Goal: Transaction & Acquisition: Purchase product/service

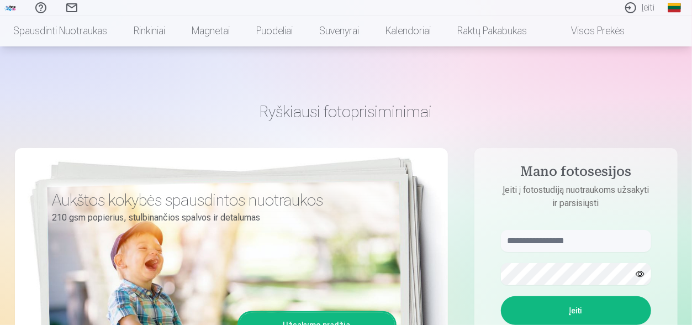
scroll to position [58, 0]
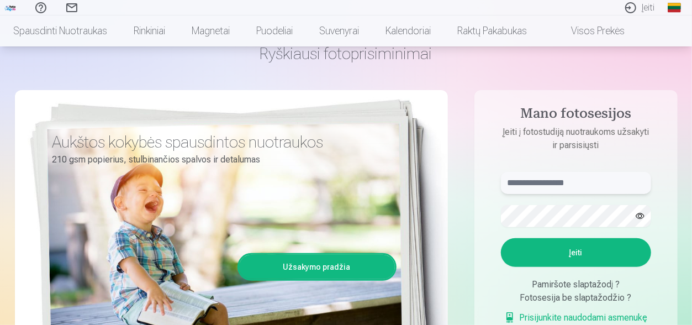
click at [520, 181] on input "text" at bounding box center [576, 183] width 150 height 22
type input "*"
click at [548, 182] on input "******" at bounding box center [576, 183] width 150 height 22
paste input "*"
click at [641, 215] on button "button" at bounding box center [639, 215] width 21 height 21
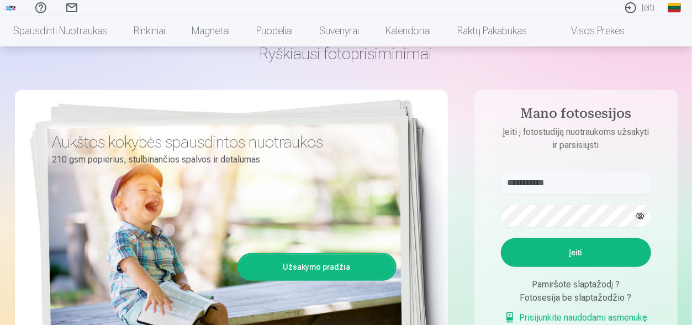
click at [575, 252] on button "Įeiti" at bounding box center [576, 252] width 150 height 29
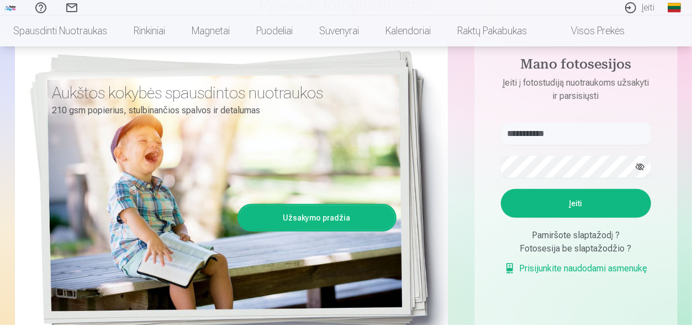
scroll to position [107, 0]
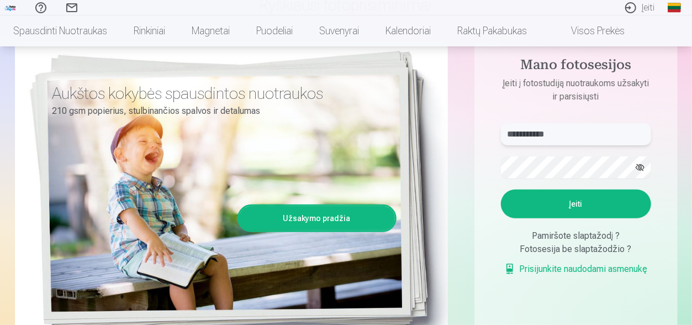
drag, startPoint x: 538, startPoint y: 133, endPoint x: 543, endPoint y: 137, distance: 6.3
click at [543, 137] on input "**********" at bounding box center [576, 134] width 150 height 22
paste input "text"
type input "**********"
click at [581, 205] on button "Įeiti" at bounding box center [576, 203] width 150 height 29
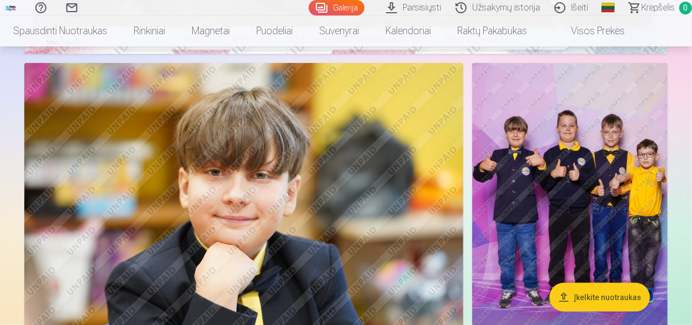
scroll to position [495, 0]
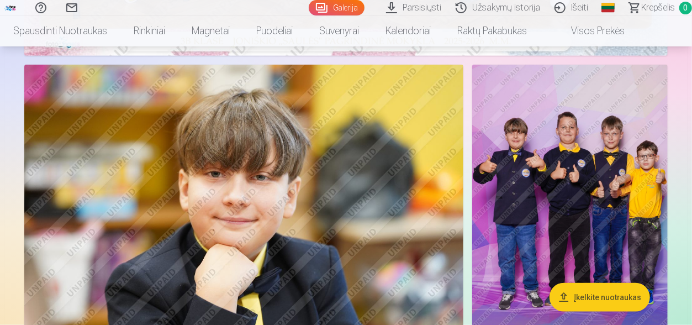
click at [224, 165] on img at bounding box center [243, 211] width 439 height 293
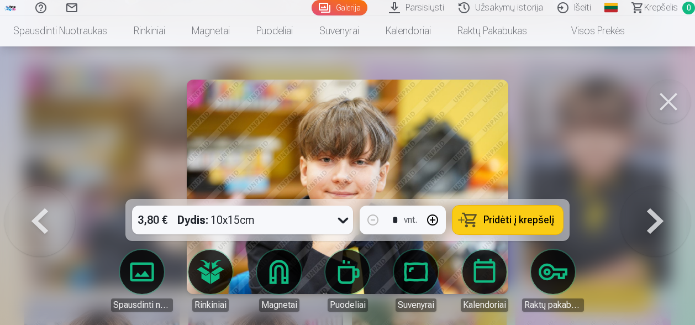
click at [652, 188] on button at bounding box center [655, 187] width 71 height 2
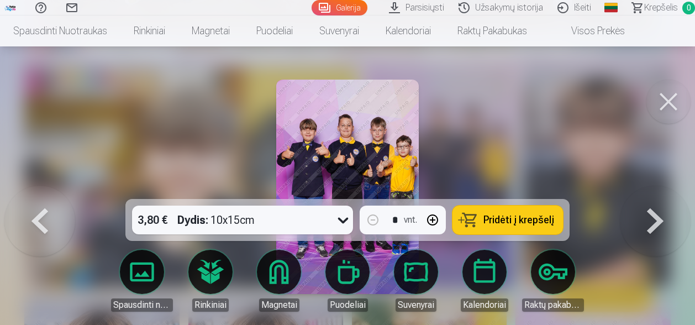
click at [652, 188] on button at bounding box center [655, 187] width 71 height 2
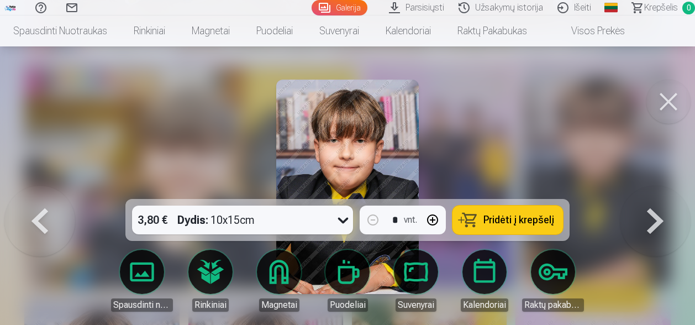
click at [652, 188] on button at bounding box center [655, 187] width 71 height 2
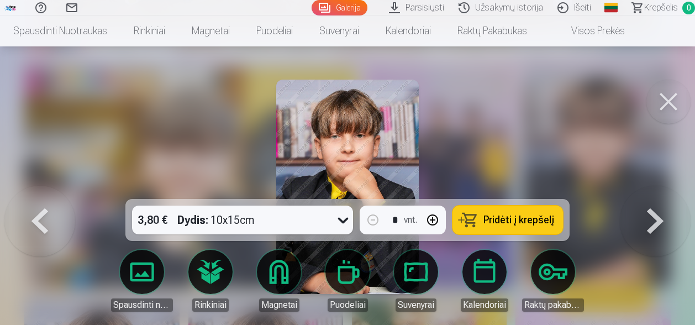
click at [652, 188] on button at bounding box center [655, 187] width 71 height 2
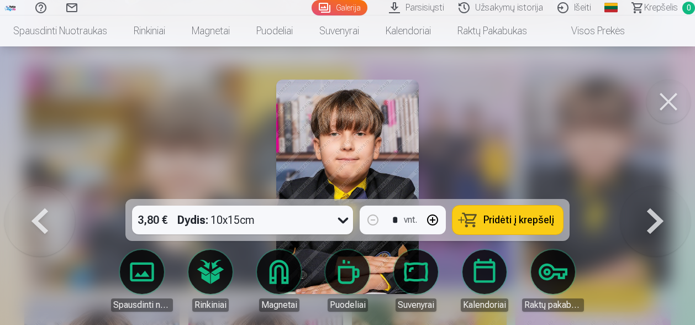
click at [652, 188] on button at bounding box center [655, 187] width 71 height 2
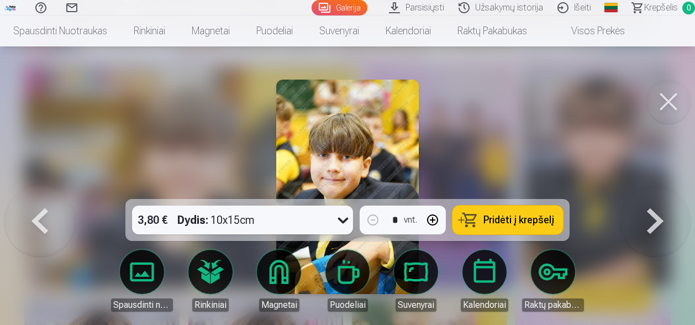
click at [652, 188] on button at bounding box center [655, 187] width 71 height 2
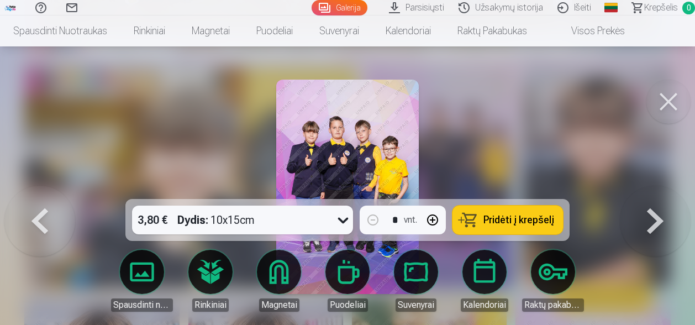
click at [652, 188] on button at bounding box center [655, 187] width 71 height 2
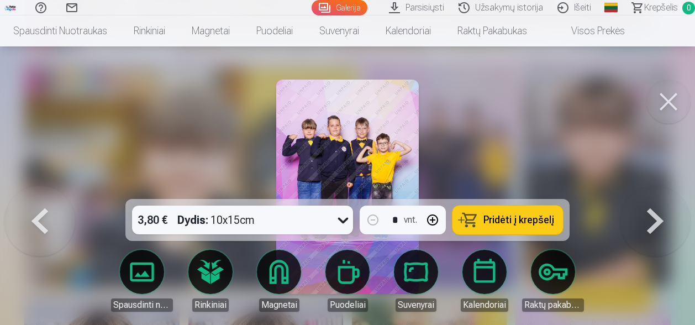
click at [652, 188] on button at bounding box center [655, 187] width 71 height 2
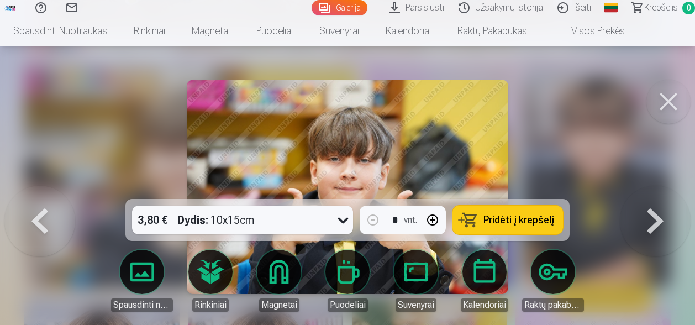
click at [652, 188] on button at bounding box center [655, 187] width 71 height 2
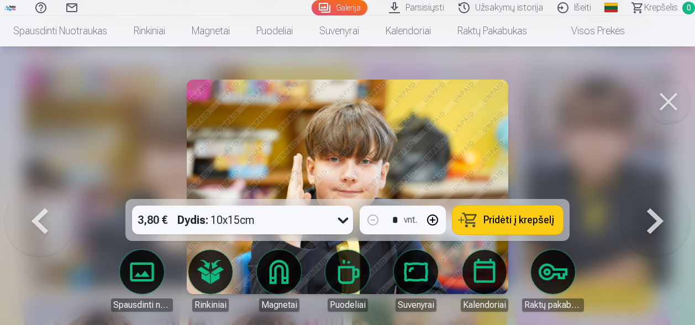
click at [652, 188] on button at bounding box center [655, 187] width 71 height 2
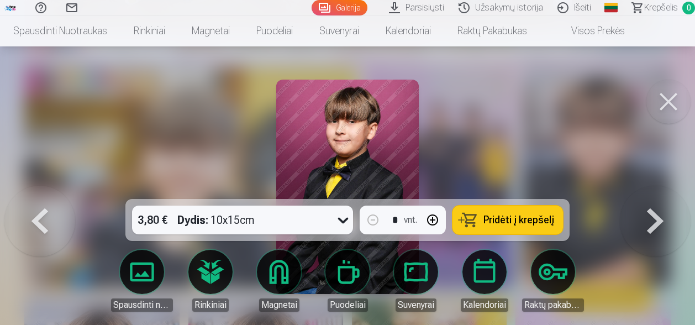
click at [652, 188] on button at bounding box center [655, 187] width 71 height 2
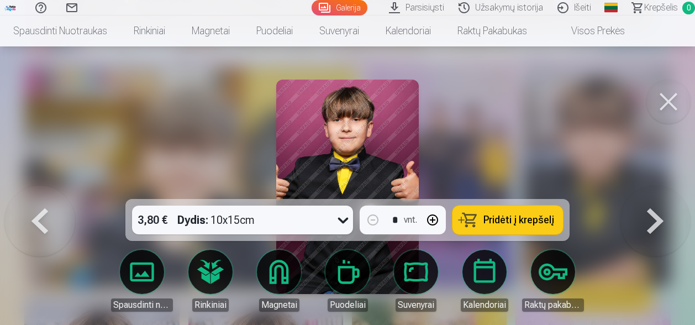
click at [652, 188] on button at bounding box center [655, 187] width 71 height 2
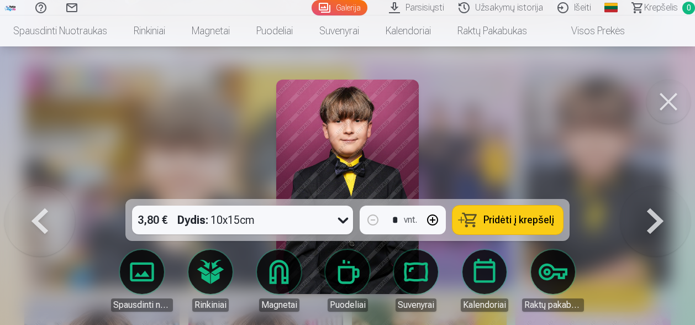
click at [652, 188] on button at bounding box center [655, 187] width 71 height 2
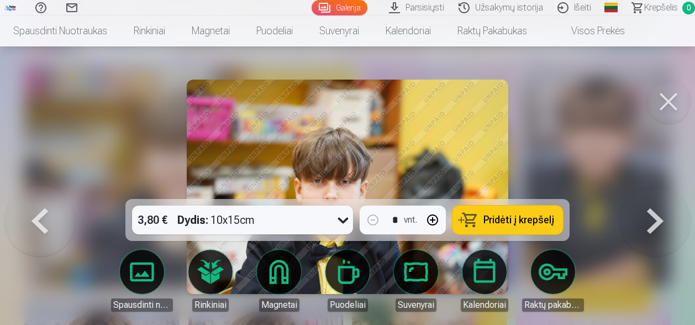
click at [652, 188] on button at bounding box center [655, 187] width 71 height 2
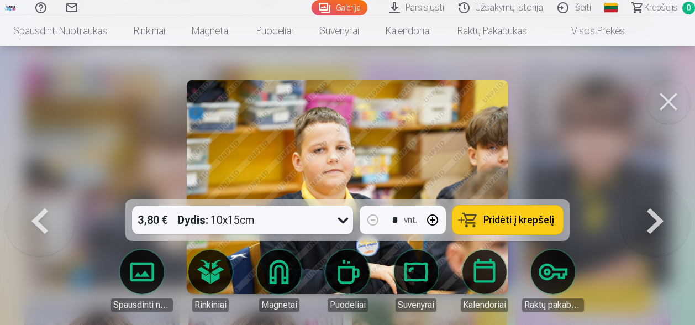
click at [652, 188] on button at bounding box center [655, 187] width 71 height 2
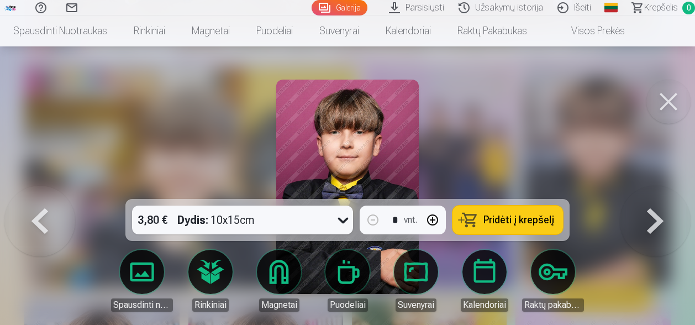
click at [652, 188] on button at bounding box center [655, 187] width 71 height 2
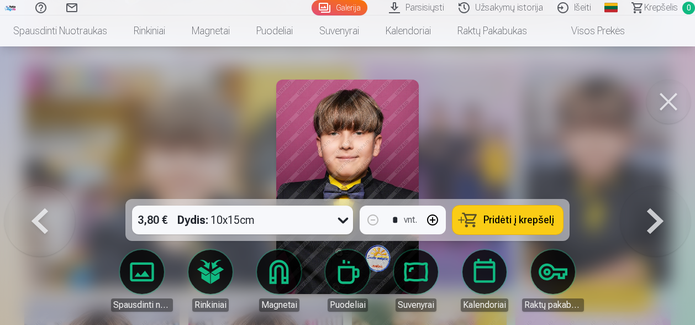
click at [44, 188] on button at bounding box center [39, 187] width 71 height 2
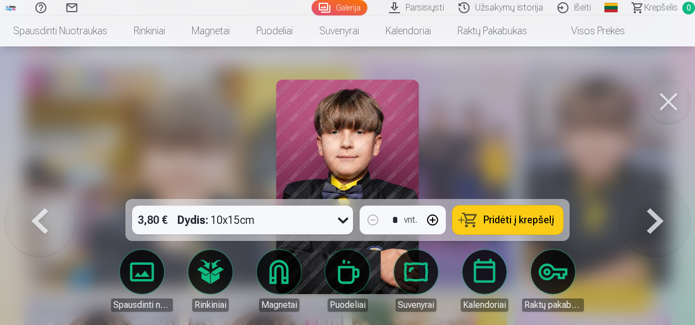
click at [44, 188] on button at bounding box center [39, 187] width 71 height 2
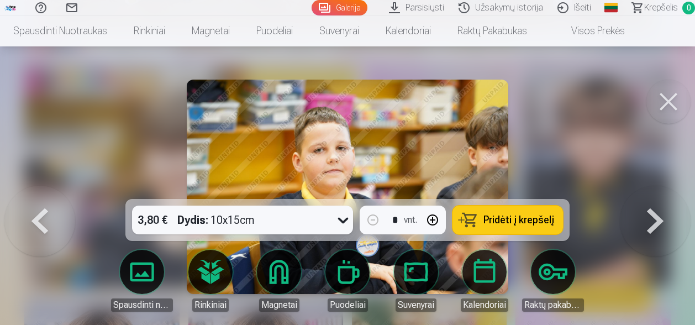
click at [654, 188] on button at bounding box center [655, 187] width 71 height 2
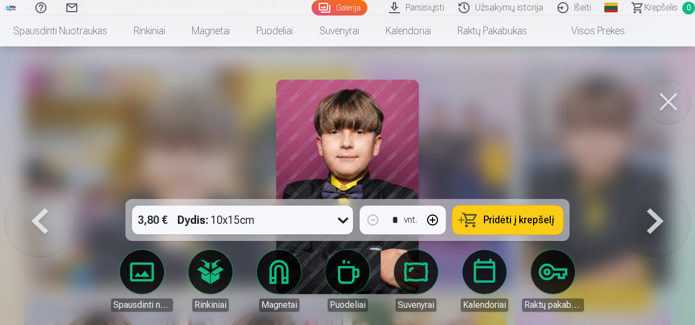
click at [654, 188] on button at bounding box center [655, 187] width 71 height 2
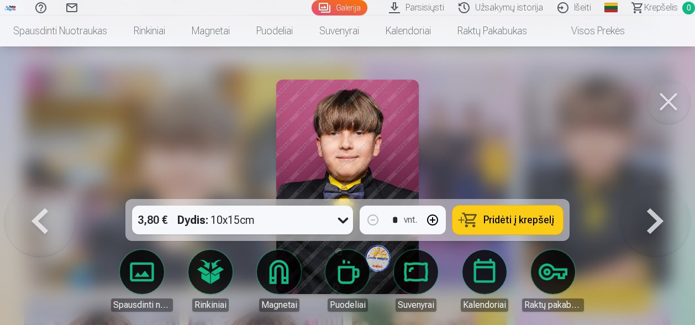
click at [44, 188] on button at bounding box center [39, 187] width 71 height 2
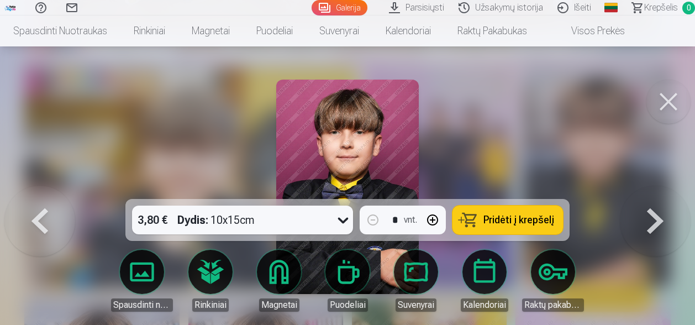
click at [44, 188] on button at bounding box center [39, 187] width 71 height 2
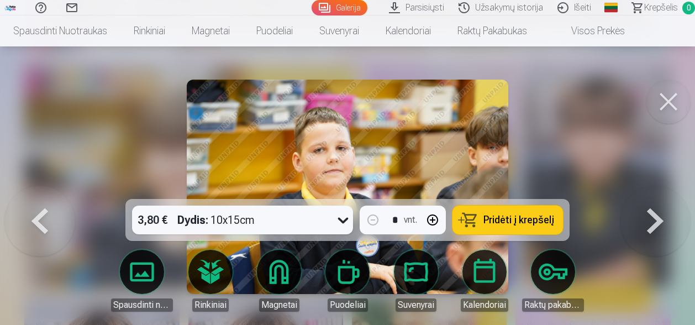
click at [663, 188] on button at bounding box center [655, 187] width 71 height 2
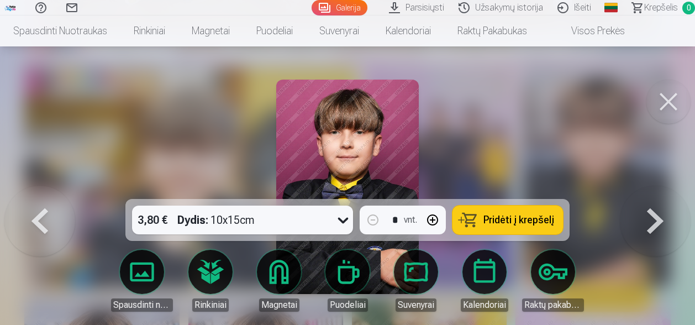
click at [663, 188] on button at bounding box center [655, 187] width 71 height 2
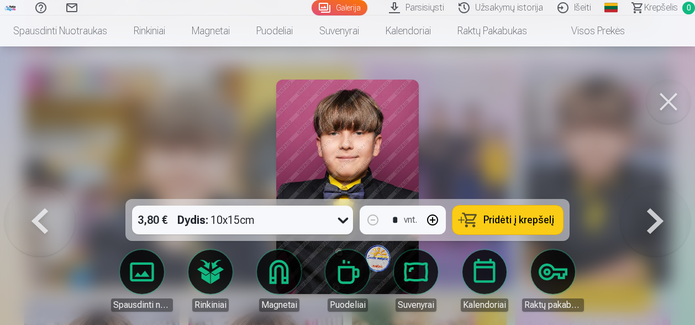
click at [663, 188] on button at bounding box center [655, 187] width 71 height 2
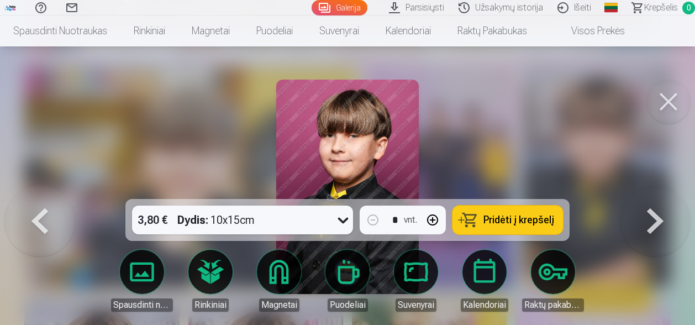
click at [663, 188] on button at bounding box center [655, 187] width 71 height 2
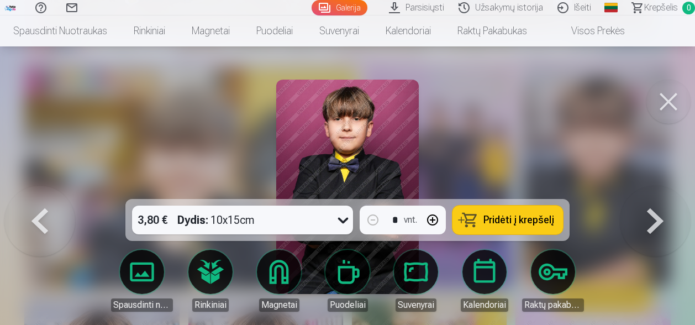
click at [663, 188] on button at bounding box center [655, 187] width 71 height 2
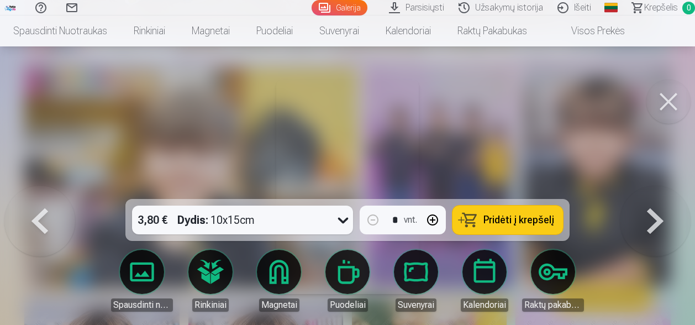
click at [663, 188] on button at bounding box center [655, 187] width 71 height 2
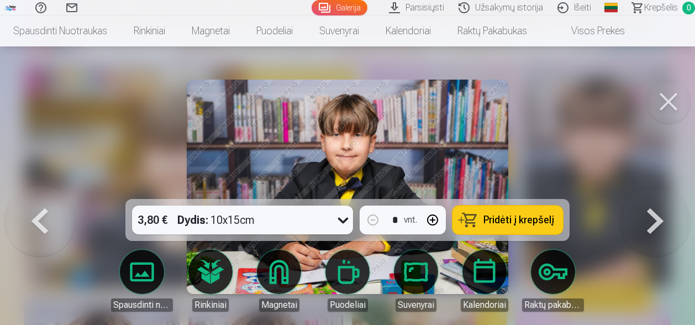
click at [663, 188] on button at bounding box center [655, 187] width 71 height 2
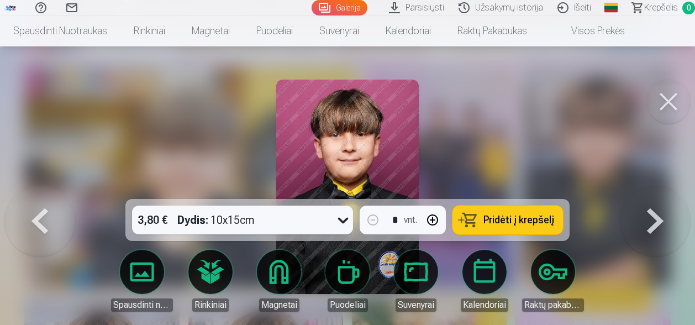
click at [663, 188] on button at bounding box center [655, 187] width 71 height 2
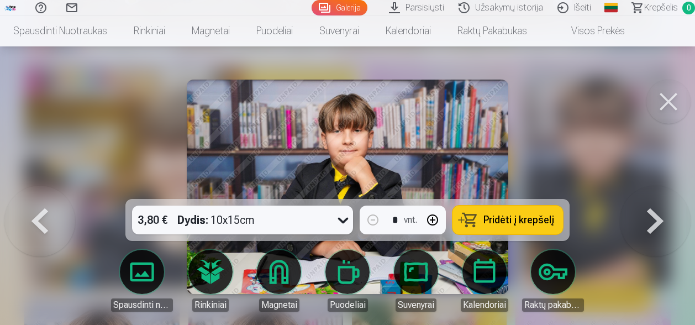
click at [663, 188] on button at bounding box center [655, 187] width 71 height 2
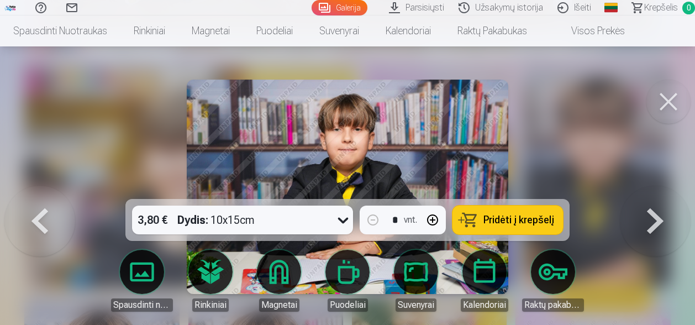
click at [669, 104] on button at bounding box center [668, 102] width 44 height 44
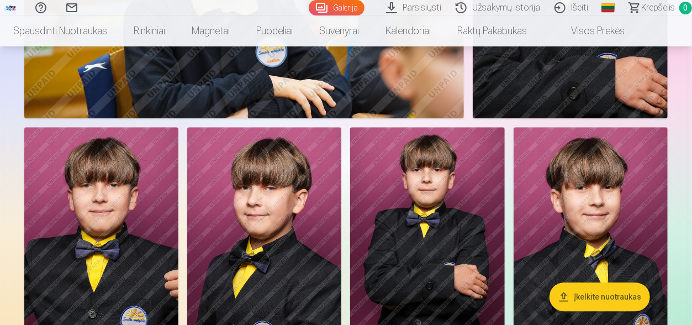
scroll to position [3421, 0]
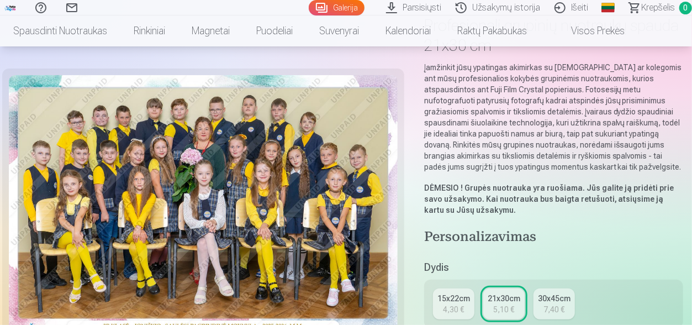
scroll to position [92, 0]
click at [450, 313] on link "15x22cm 4,30 €" at bounding box center [453, 302] width 41 height 31
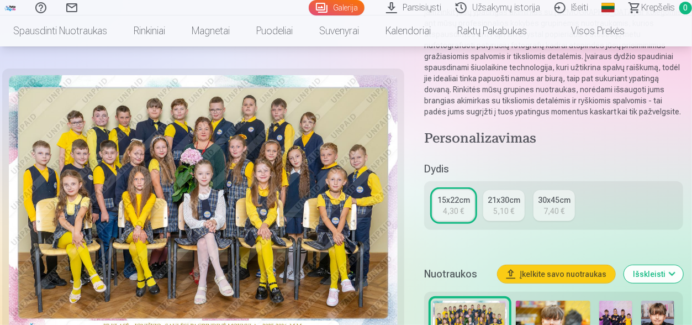
scroll to position [199, 0]
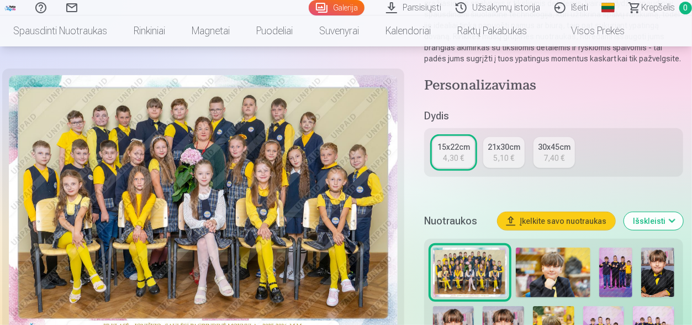
click at [503, 144] on div "21x30cm" at bounding box center [504, 146] width 33 height 11
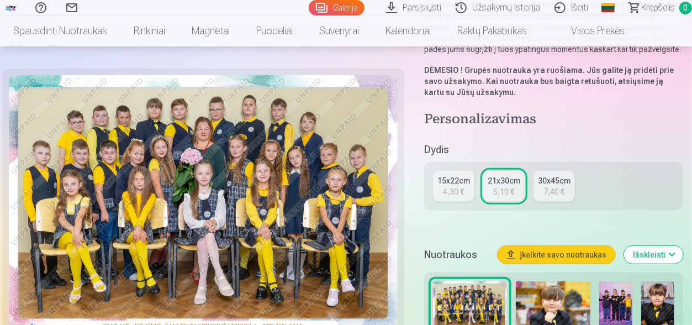
scroll to position [209, 0]
click at [561, 186] on div "7,40 €" at bounding box center [553, 191] width 21 height 11
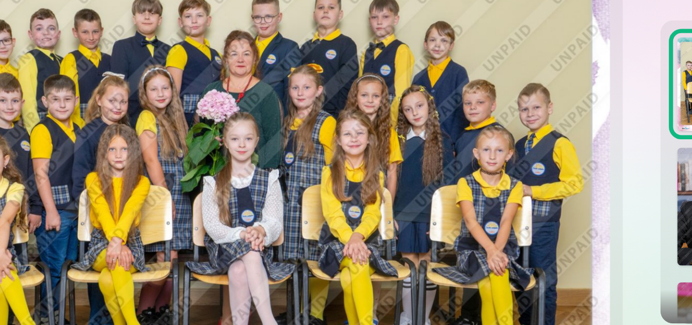
scroll to position [388, 0]
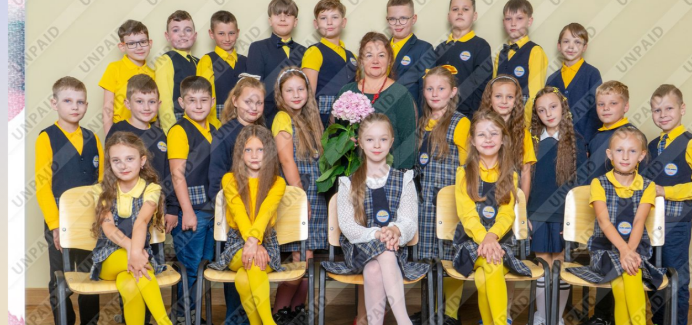
click img
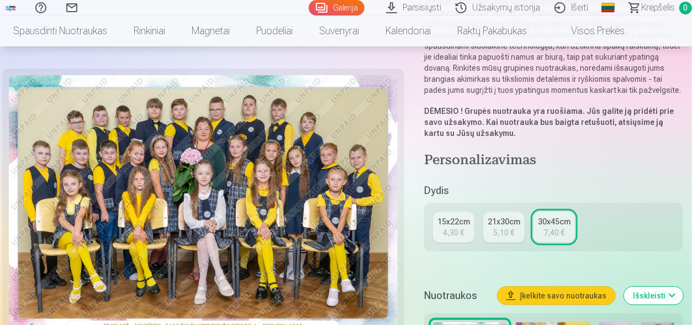
scroll to position [168, 0]
click div "15x22cm"
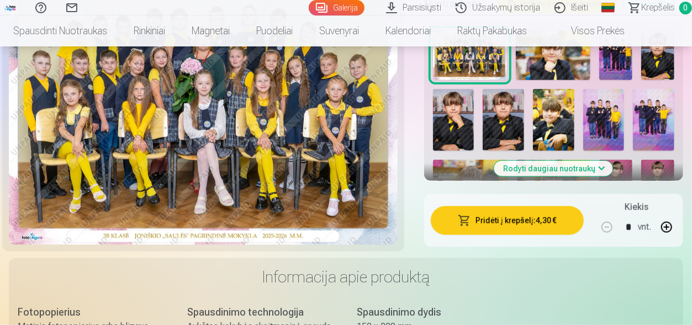
scroll to position [421, 0]
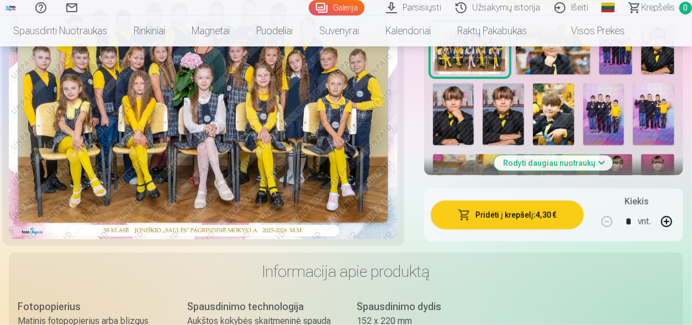
click button "Pridėti į krepšelį : 4,30 €"
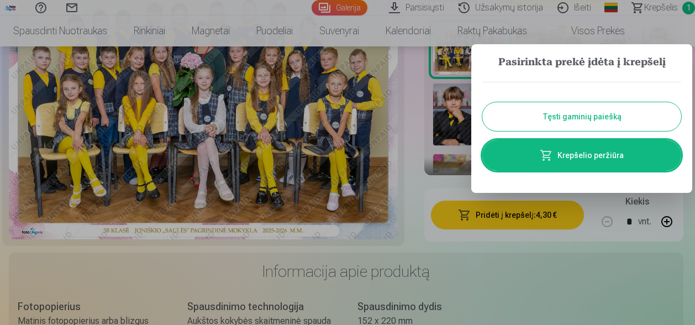
click button "Tęsti gaminių paiešką"
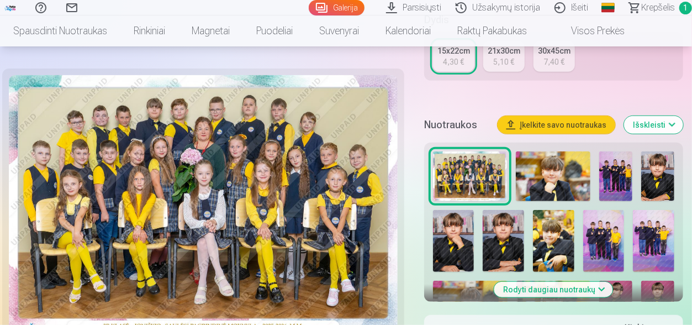
scroll to position [297, 0]
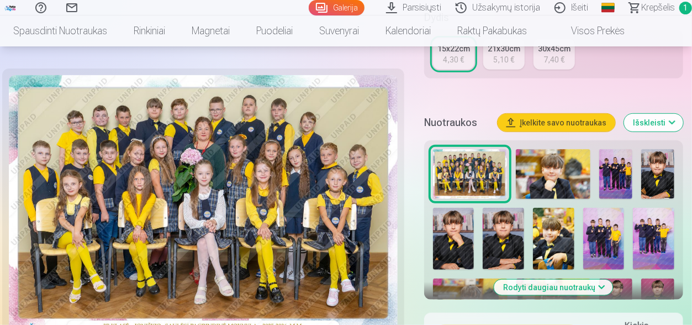
click img
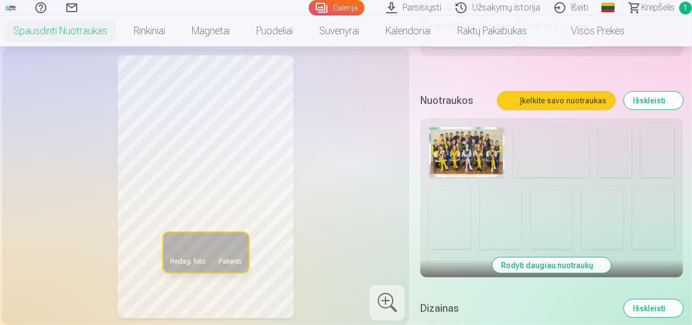
scroll to position [327, 0]
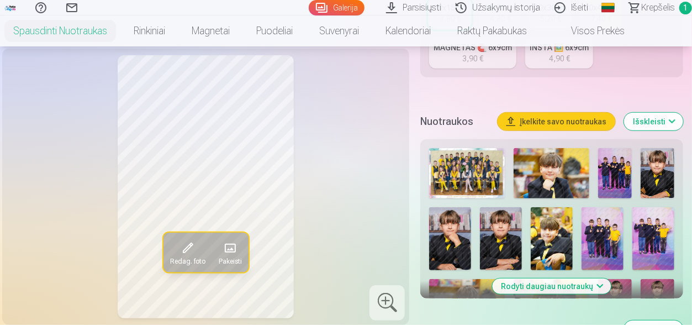
click at [548, 179] on img at bounding box center [552, 173] width 76 height 50
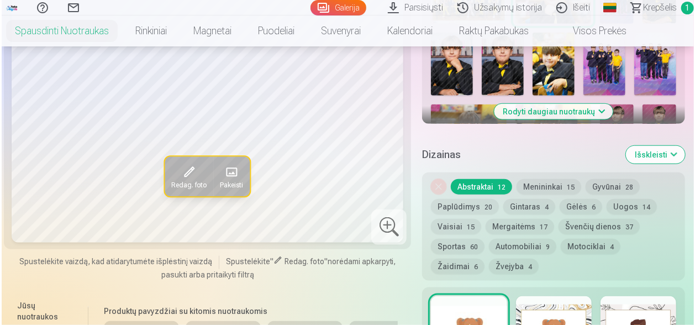
scroll to position [444, 0]
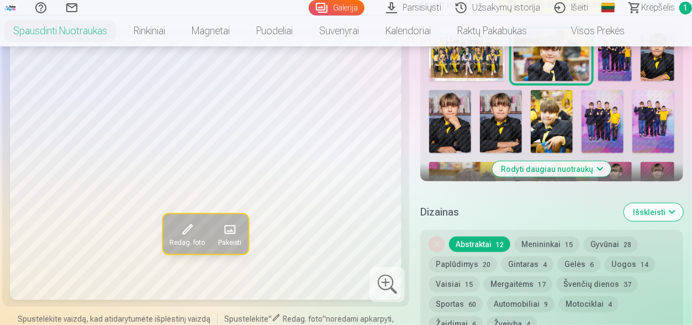
click at [193, 225] on span at bounding box center [188, 230] width 18 height 18
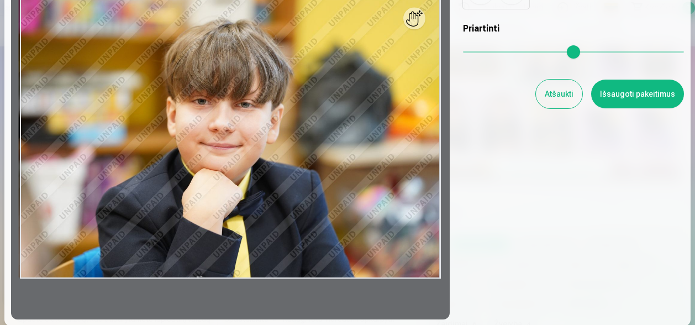
scroll to position [115, 0]
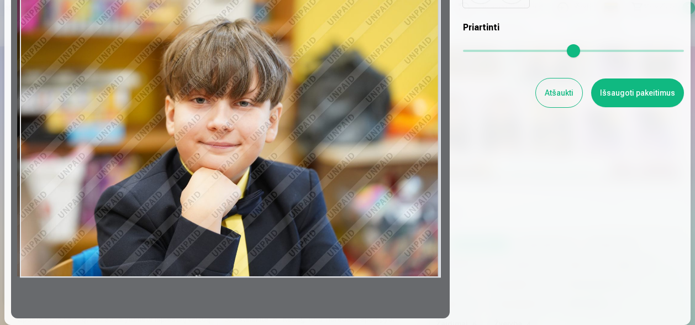
drag, startPoint x: 435, startPoint y: 97, endPoint x: 335, endPoint y: 123, distance: 103.9
click at [335, 123] on div at bounding box center [230, 136] width 438 height 363
drag, startPoint x: 389, startPoint y: 27, endPoint x: 336, endPoint y: 155, distance: 139.4
click at [336, 155] on div at bounding box center [230, 136] width 438 height 363
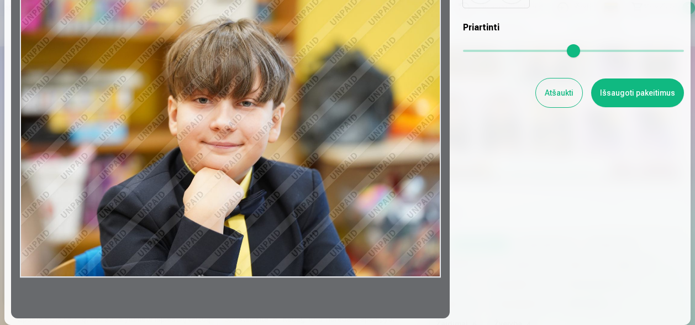
drag, startPoint x: 144, startPoint y: 80, endPoint x: 319, endPoint y: 112, distance: 178.5
click at [319, 112] on div at bounding box center [230, 136] width 438 height 363
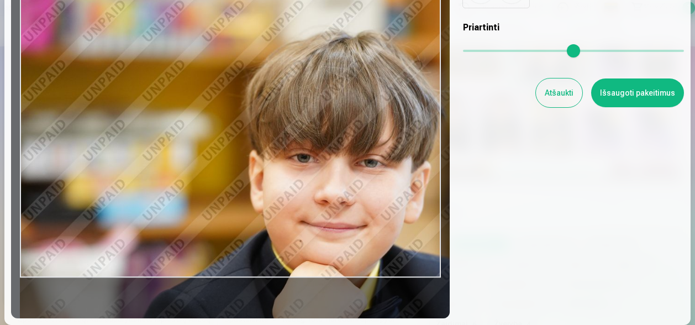
drag, startPoint x: 462, startPoint y: 45, endPoint x: 522, endPoint y: 49, distance: 60.3
click at [522, 50] on input "range" at bounding box center [573, 51] width 221 height 2
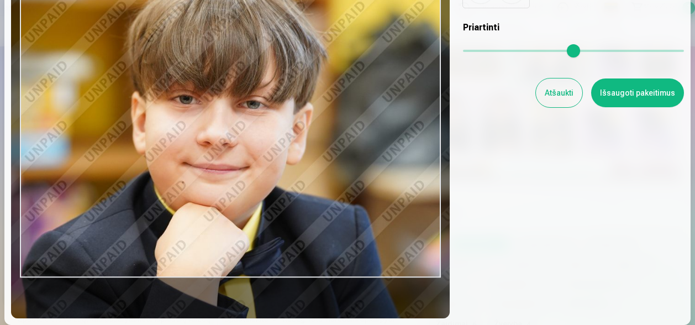
drag, startPoint x: 351, startPoint y: 122, endPoint x: 248, endPoint y: 75, distance: 112.9
click at [248, 75] on div at bounding box center [230, 136] width 438 height 363
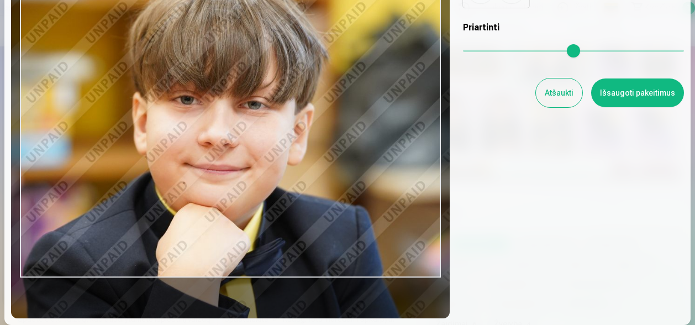
scroll to position [0, 0]
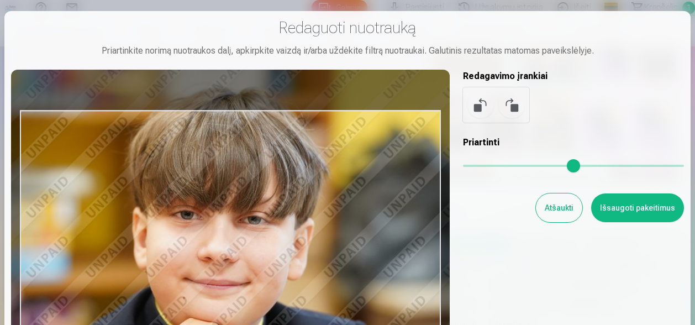
click at [508, 100] on button at bounding box center [511, 105] width 27 height 27
type input "*"
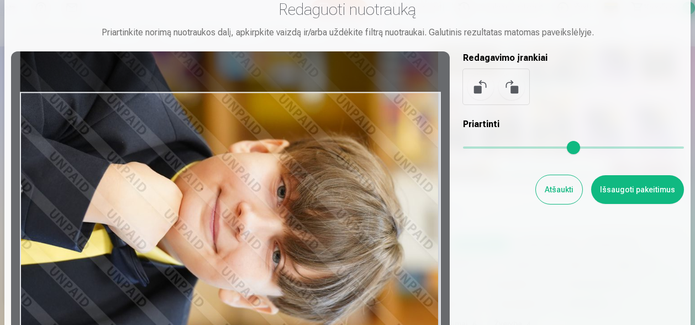
scroll to position [18, 0]
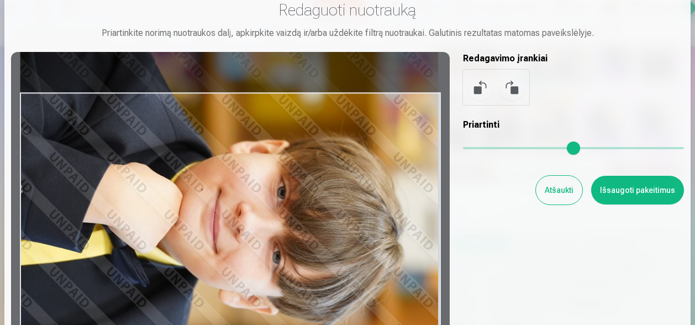
click at [477, 88] on button at bounding box center [480, 87] width 27 height 27
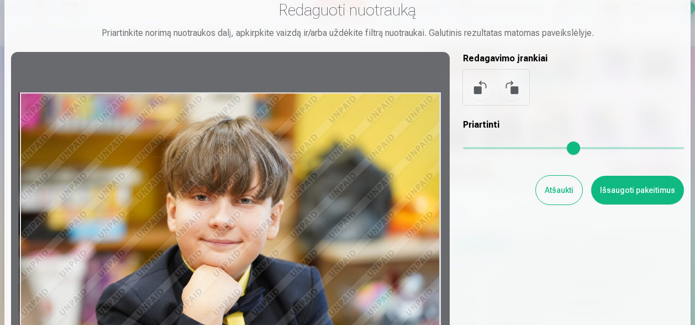
click at [516, 87] on button at bounding box center [511, 87] width 27 height 27
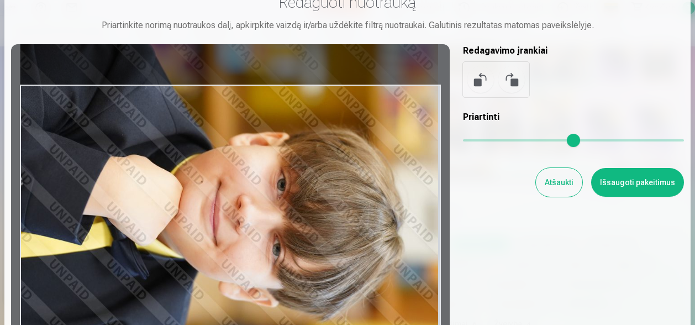
scroll to position [25, 0]
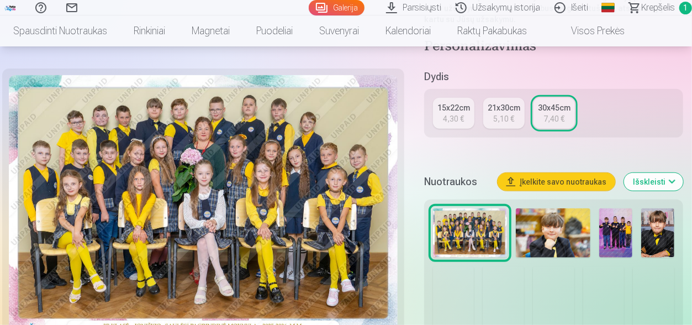
scroll to position [282, 0]
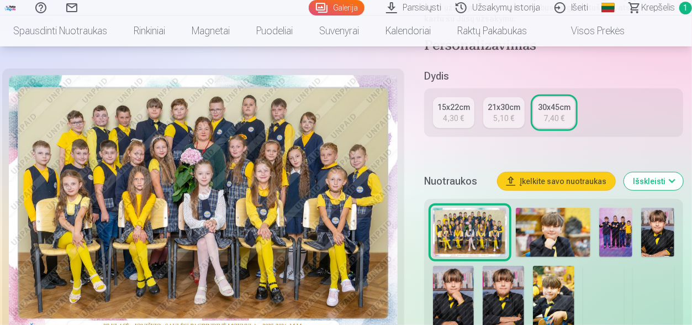
click at [538, 227] on img at bounding box center [553, 233] width 75 height 50
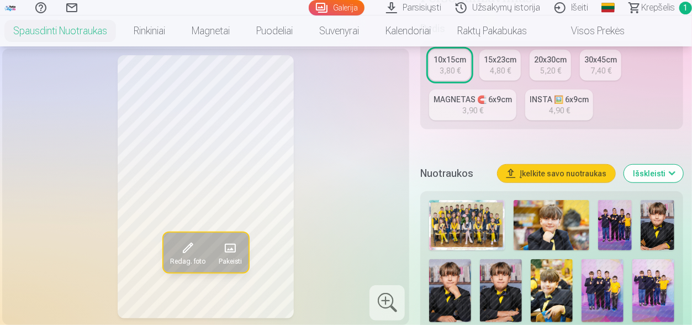
scroll to position [283, 0]
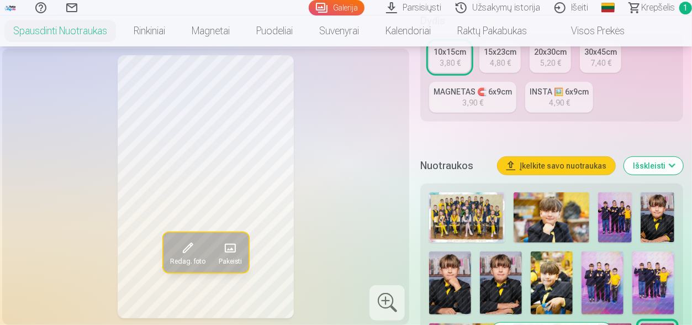
drag, startPoint x: 0, startPoint y: 0, endPoint x: 538, endPoint y: 227, distance: 584.4
click at [538, 227] on img at bounding box center [552, 217] width 76 height 50
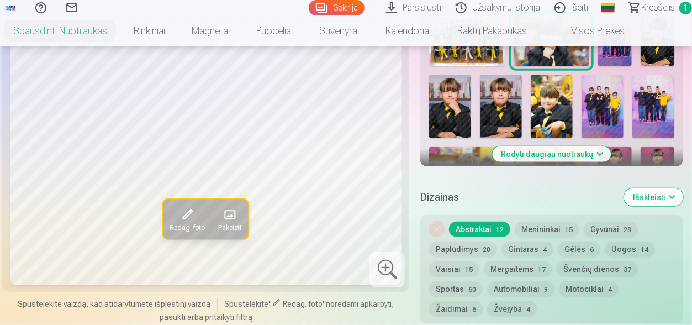
scroll to position [459, 0]
click at [549, 226] on button "Menininkai 15" at bounding box center [547, 228] width 65 height 15
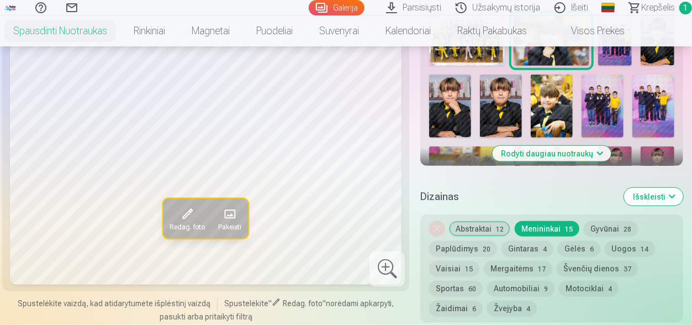
click at [529, 245] on button "Gintaras 4" at bounding box center [527, 248] width 52 height 15
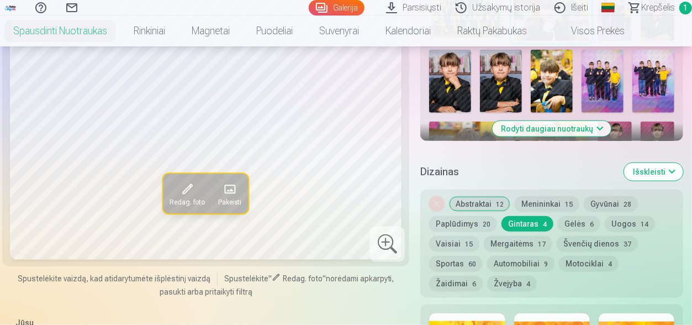
scroll to position [488, 0]
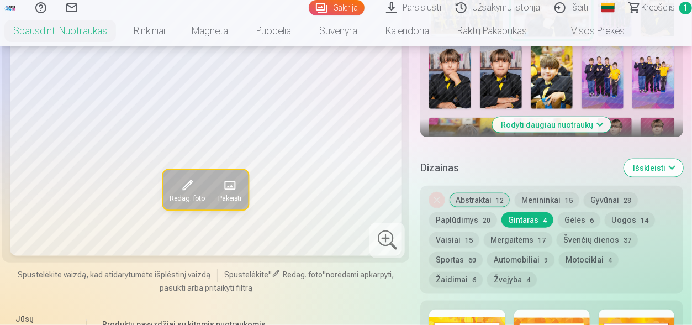
click at [484, 197] on button "Abstraktai 12" at bounding box center [479, 199] width 61 height 15
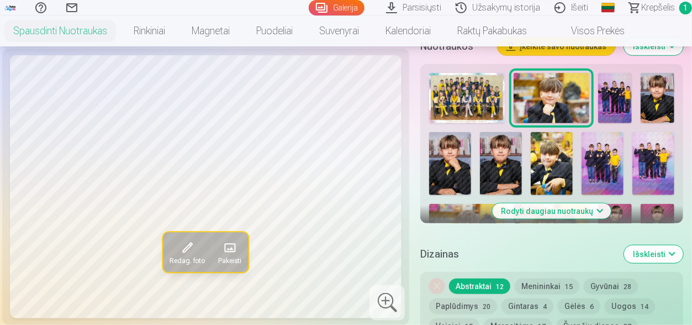
scroll to position [409, 0]
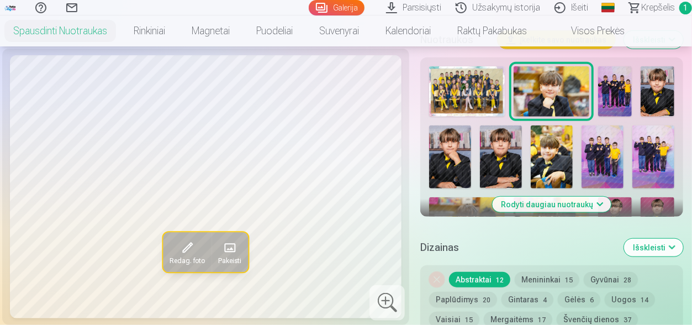
click at [545, 279] on button "Menininkai 15" at bounding box center [547, 279] width 65 height 15
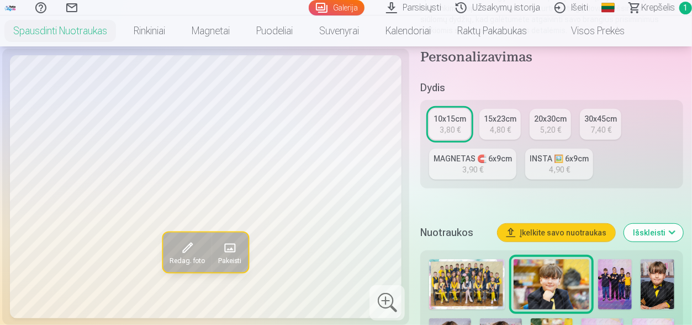
scroll to position [215, 0]
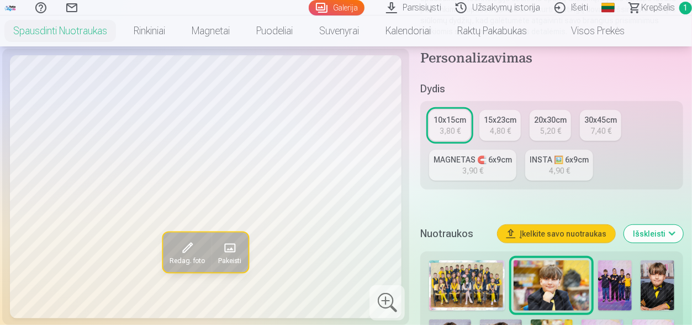
click at [573, 227] on button "Įkelkite savo nuotraukas" at bounding box center [556, 234] width 118 height 18
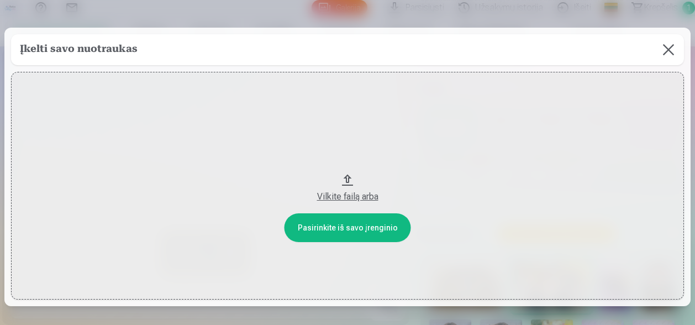
click at [669, 42] on button at bounding box center [668, 49] width 31 height 31
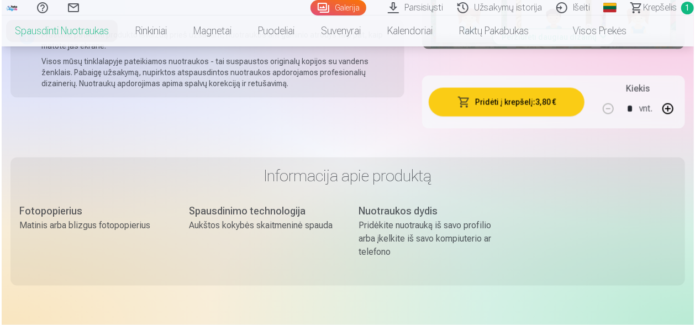
scroll to position [892, 0]
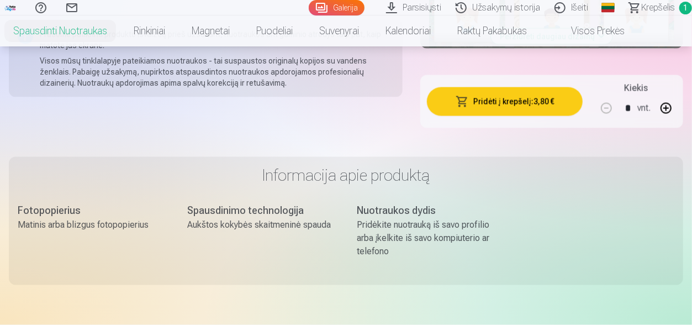
click at [669, 108] on button "button" at bounding box center [666, 108] width 27 height 27
type input "*"
click at [534, 105] on button "Pridėti į krepšelį : 7,60 €" at bounding box center [505, 101] width 156 height 29
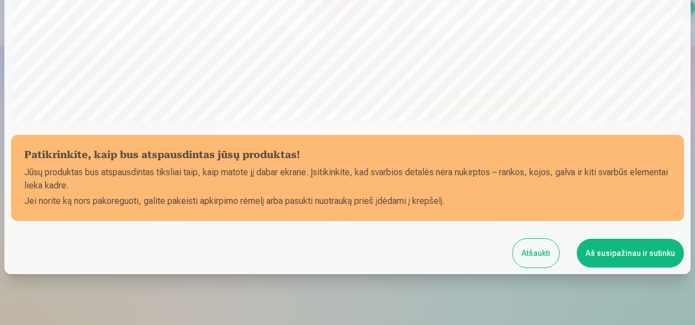
scroll to position [425, 0]
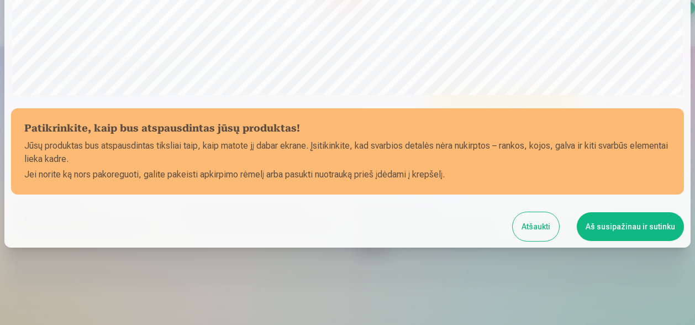
click at [627, 234] on button "Aš susipažinau ir sutinku" at bounding box center [629, 226] width 107 height 29
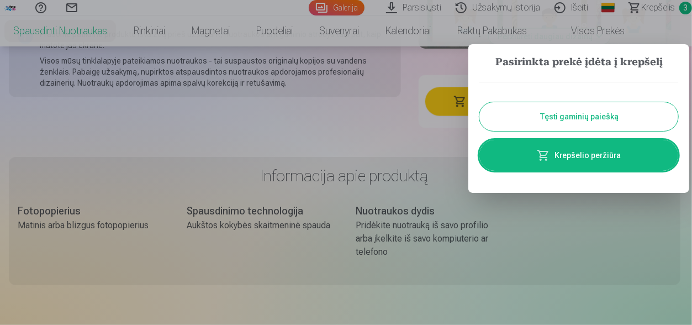
scroll to position [0, 0]
click at [631, 105] on button "Tęsti gaminių paiešką" at bounding box center [581, 116] width 199 height 29
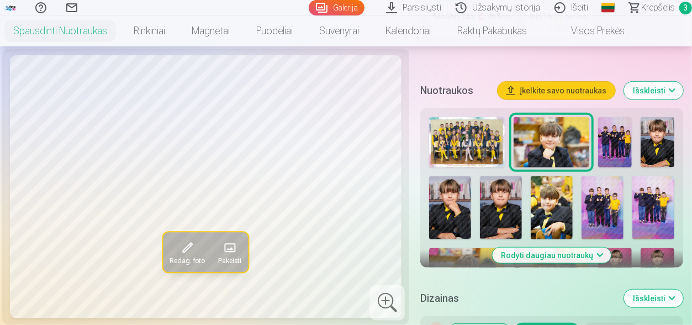
scroll to position [357, 0]
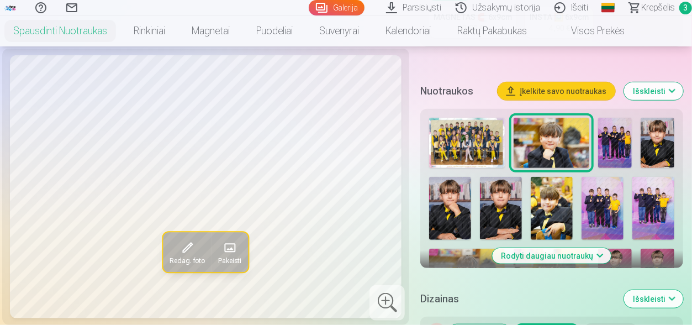
click at [611, 129] on img at bounding box center [615, 143] width 34 height 50
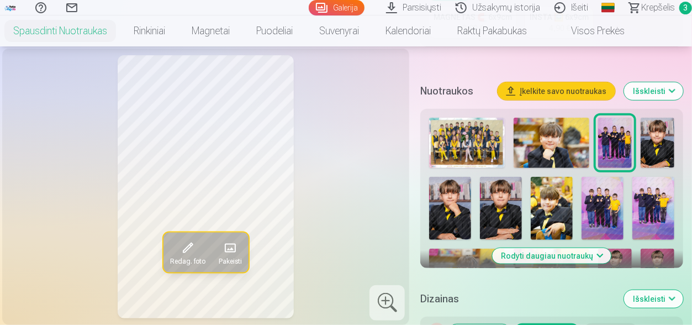
click at [652, 144] on img at bounding box center [657, 143] width 34 height 50
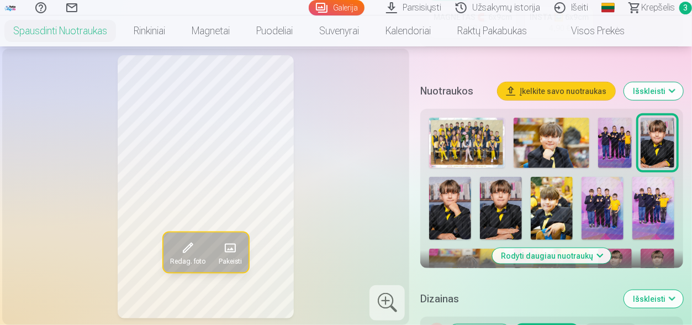
click at [448, 224] on img at bounding box center [450, 208] width 42 height 63
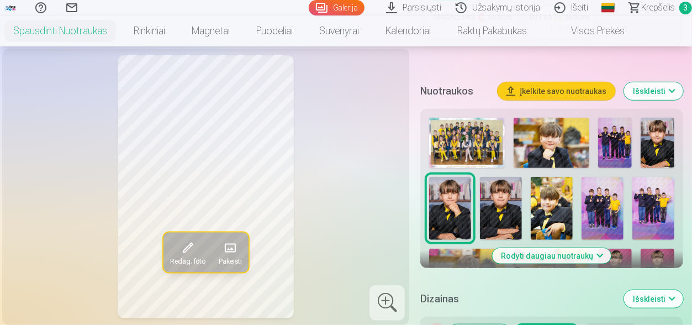
click at [495, 218] on img at bounding box center [501, 208] width 42 height 63
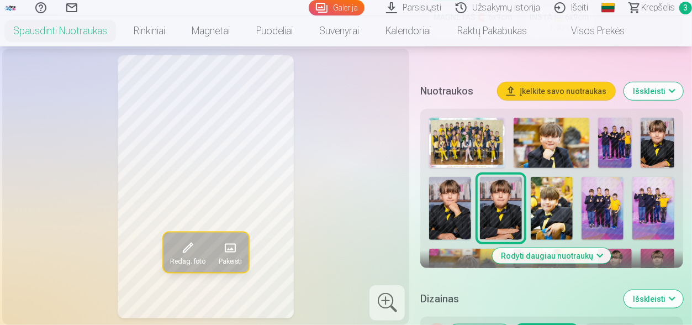
click at [537, 216] on img at bounding box center [552, 208] width 42 height 63
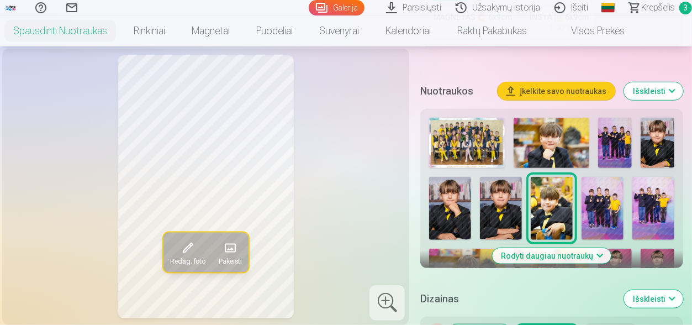
click at [611, 220] on img at bounding box center [602, 208] width 42 height 63
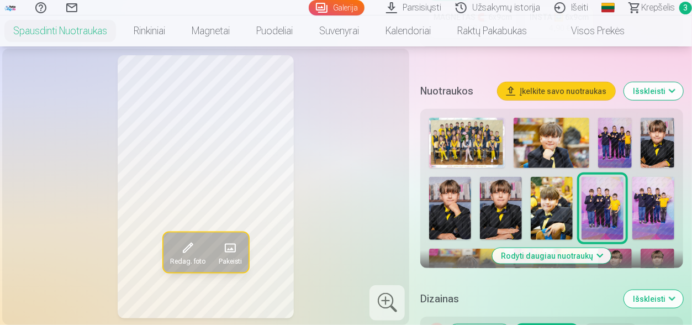
click at [666, 216] on img at bounding box center [653, 208] width 42 height 63
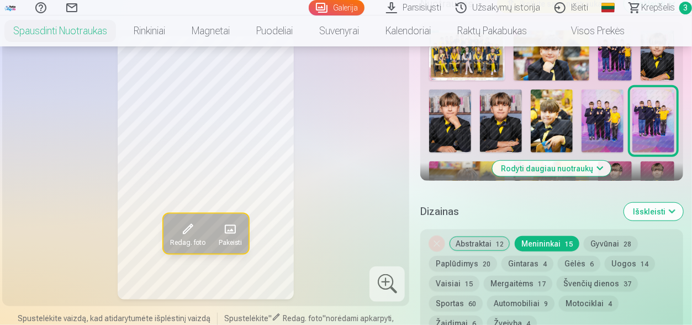
scroll to position [441, 0]
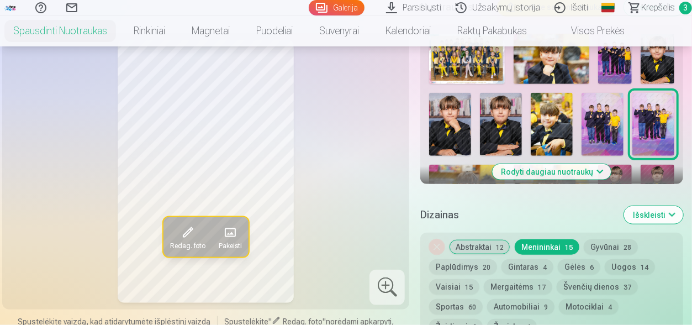
click at [584, 172] on button "Rodyti daugiau nuotraukų" at bounding box center [552, 171] width 119 height 15
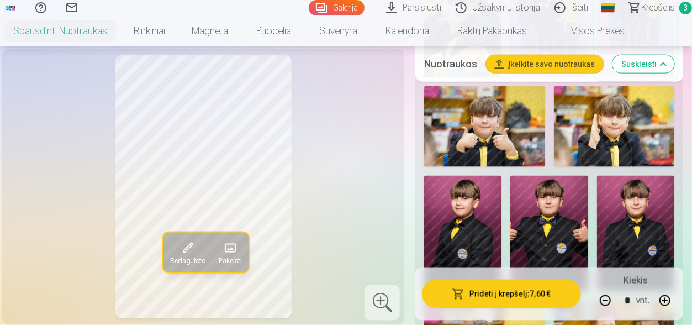
scroll to position [696, 0]
click at [545, 166] on img at bounding box center [484, 126] width 121 height 81
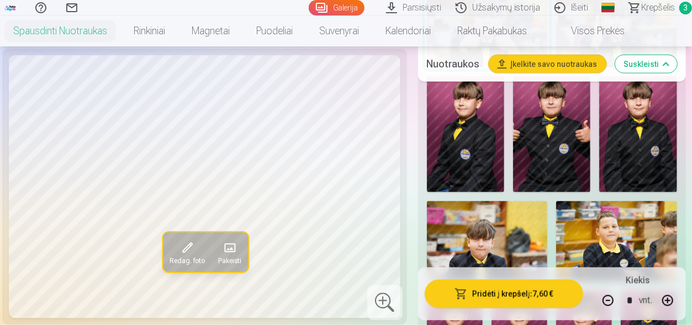
scroll to position [796, 0]
click at [556, 67] on img at bounding box center [616, 26] width 121 height 81
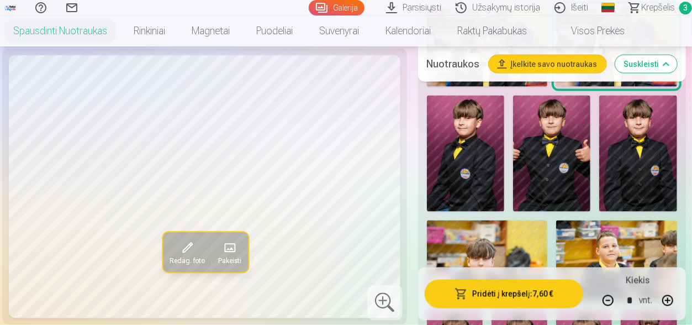
scroll to position [778, 0]
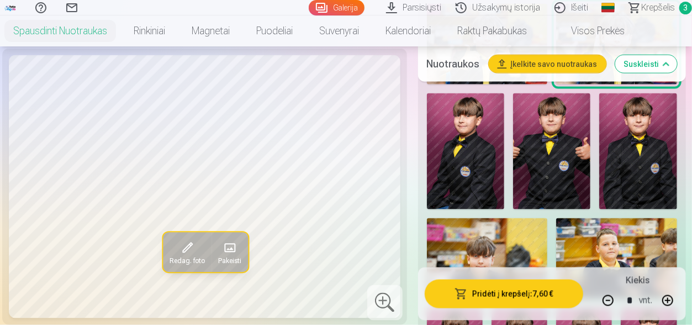
click at [504, 200] on img at bounding box center [465, 151] width 77 height 117
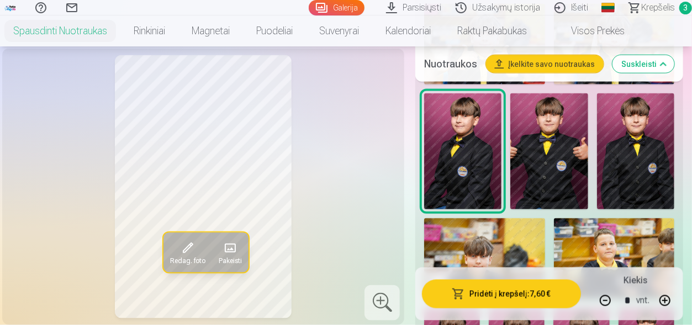
click at [587, 205] on img at bounding box center [548, 151] width 77 height 117
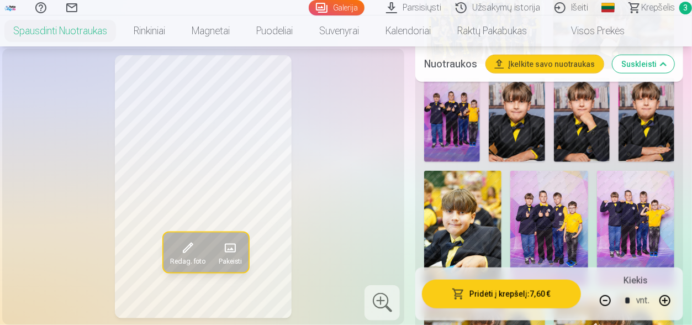
scroll to position [493, 0]
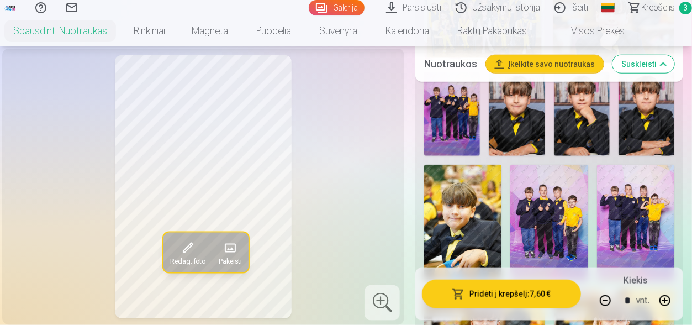
click at [544, 156] on img at bounding box center [517, 114] width 56 height 84
click at [553, 63] on img at bounding box center [613, 22] width 121 height 81
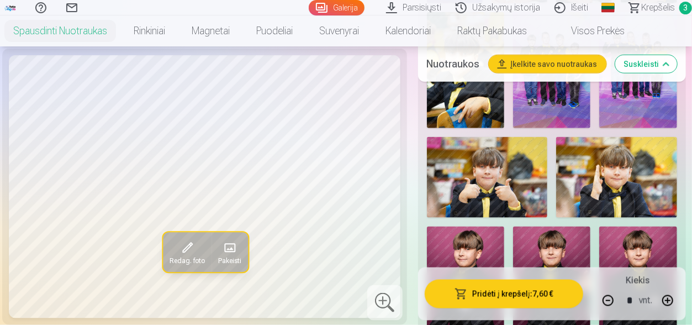
scroll to position [639, 0]
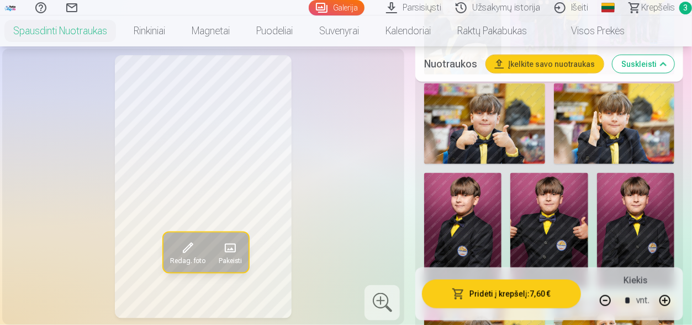
scroll to position [700, 0]
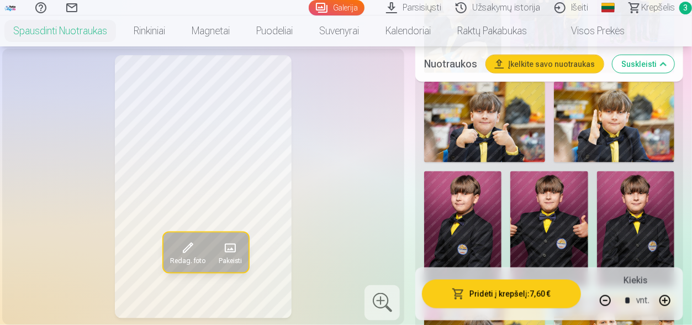
click at [545, 162] on img at bounding box center [484, 122] width 121 height 81
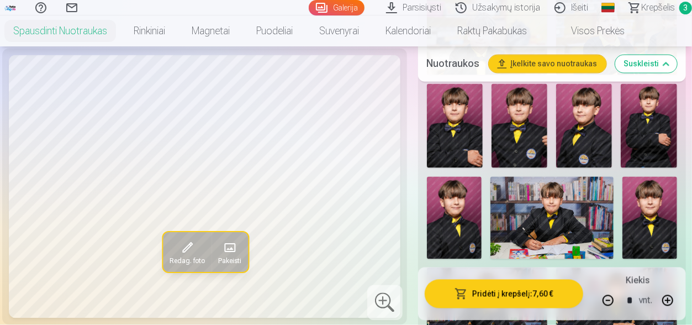
scroll to position [1035, 0]
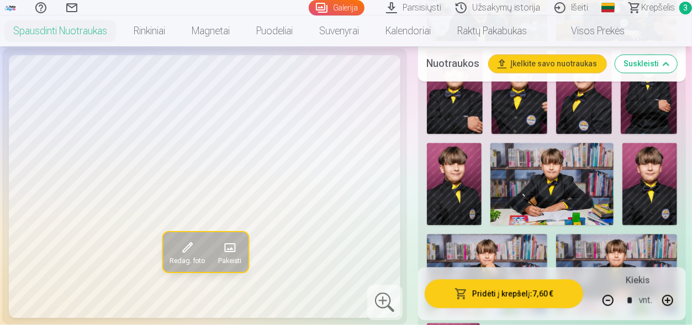
click at [483, 134] on img at bounding box center [455, 92] width 56 height 84
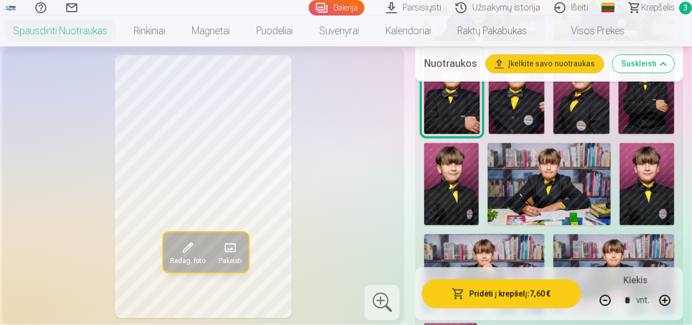
click at [544, 134] on img at bounding box center [517, 92] width 56 height 84
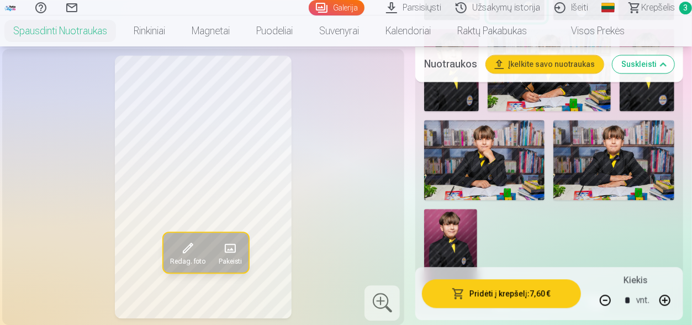
scroll to position [1141, 0]
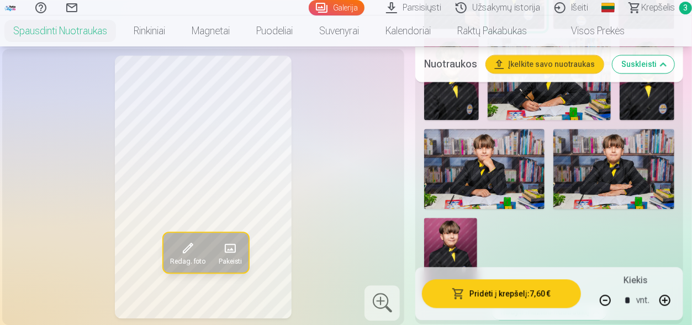
click at [479, 120] on img at bounding box center [451, 79] width 55 height 82
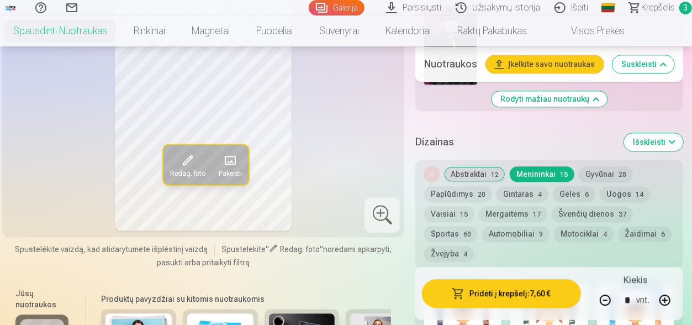
scroll to position [1349, 0]
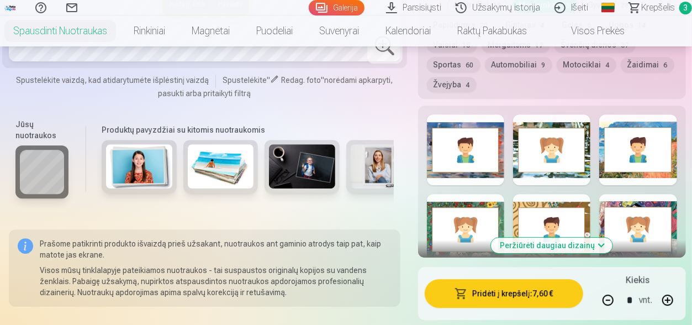
scroll to position [1512, 0]
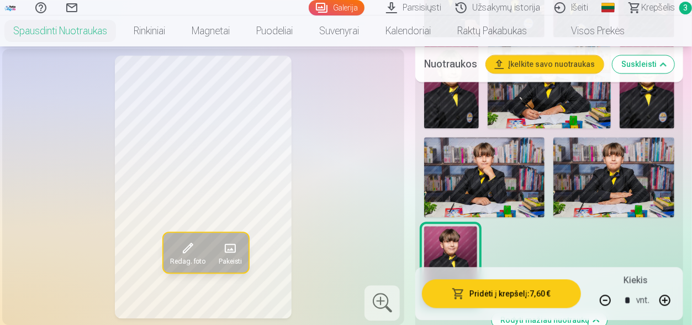
scroll to position [1131, 0]
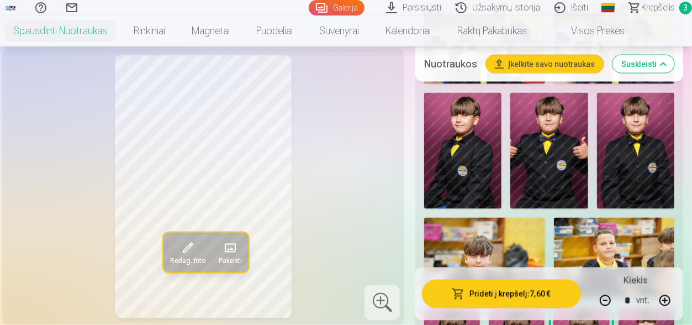
scroll to position [774, 0]
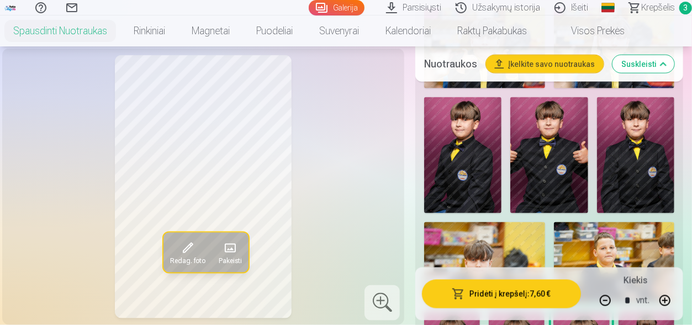
click at [554, 88] on img at bounding box center [614, 48] width 121 height 81
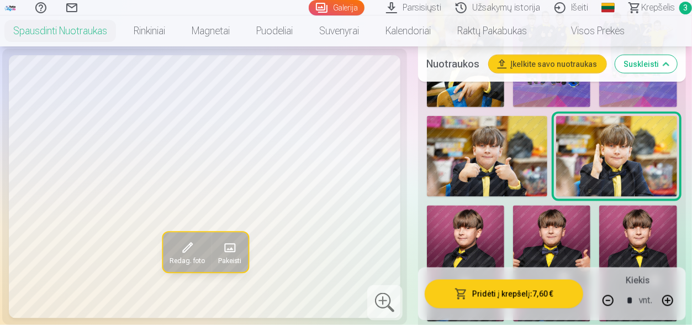
scroll to position [665, 0]
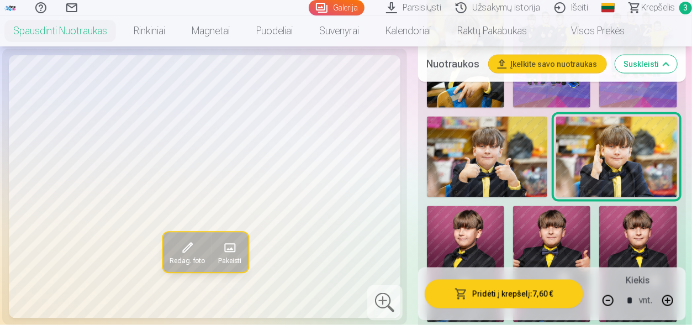
click at [599, 108] on img at bounding box center [637, 50] width 77 height 117
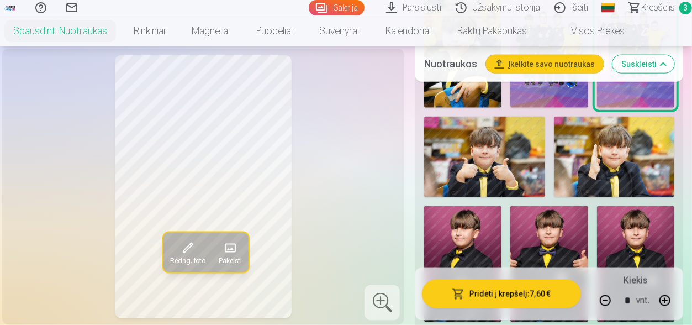
click at [587, 108] on img at bounding box center [548, 50] width 77 height 117
click at [597, 108] on img at bounding box center [635, 50] width 77 height 117
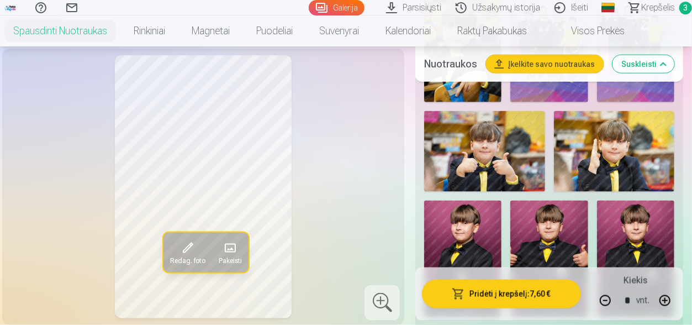
click at [545, 192] on img at bounding box center [484, 151] width 121 height 81
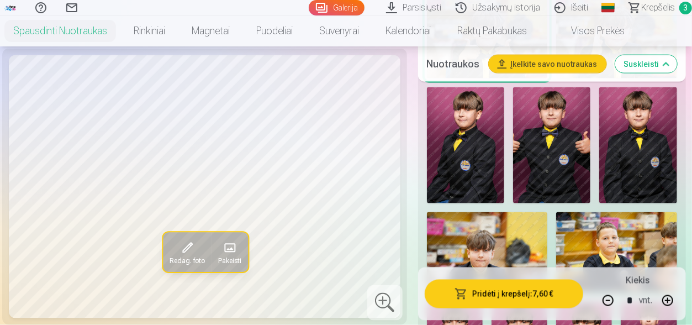
scroll to position [785, 0]
click at [504, 203] on img at bounding box center [465, 145] width 77 height 117
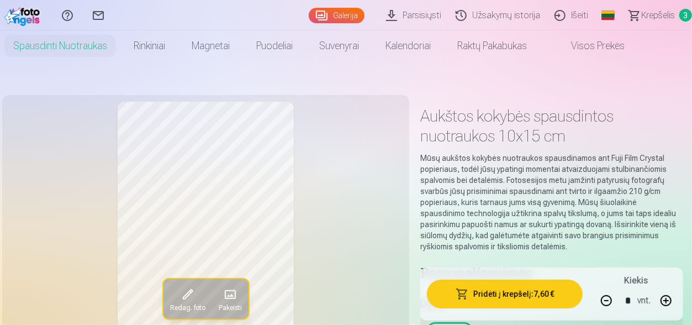
scroll to position [15, 0]
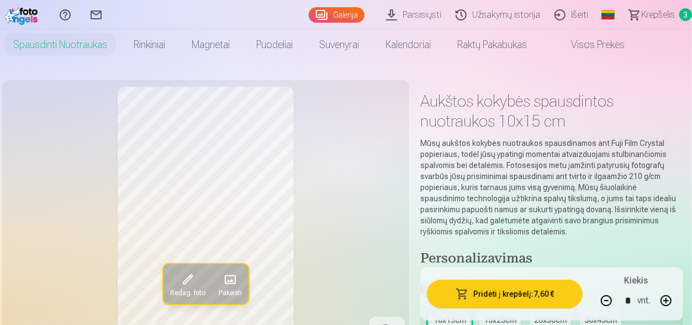
click at [664, 9] on span "Krepšelis" at bounding box center [658, 14] width 34 height 13
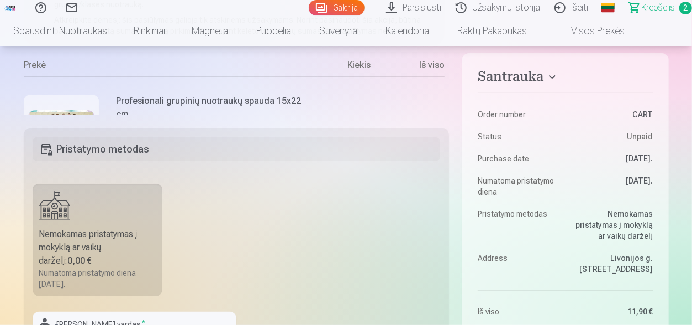
scroll to position [195, 0]
click at [553, 77] on h4 "Santrauka" at bounding box center [565, 78] width 175 height 20
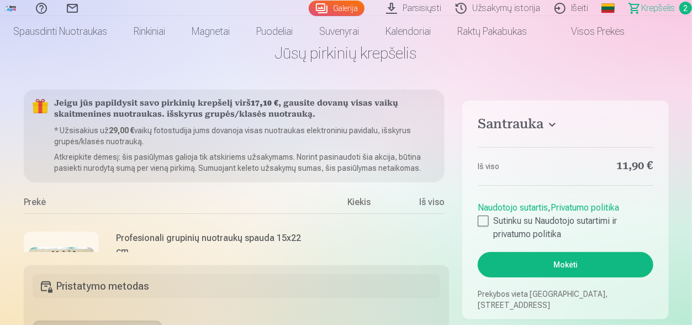
scroll to position [0, 0]
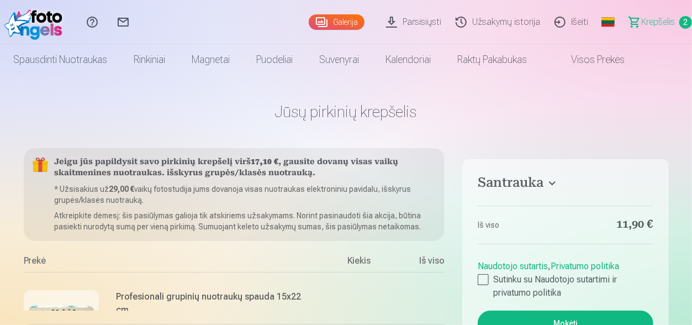
click at [643, 23] on span "Krepšelis" at bounding box center [658, 21] width 34 height 13
click at [681, 21] on span "2" at bounding box center [685, 22] width 13 height 13
click at [411, 16] on link "Parsisiųsti" at bounding box center [415, 22] width 70 height 44
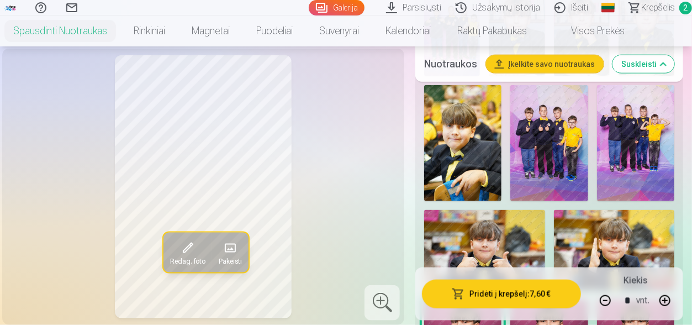
scroll to position [573, 0]
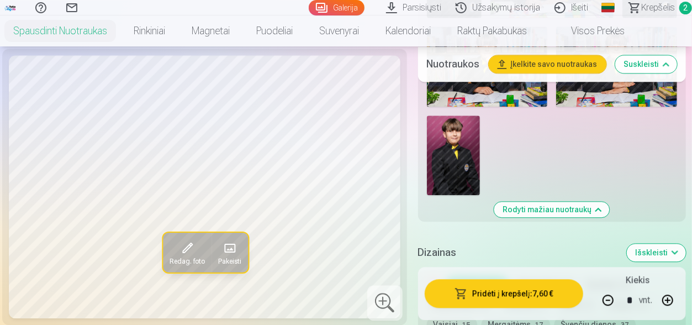
scroll to position [1244, 0]
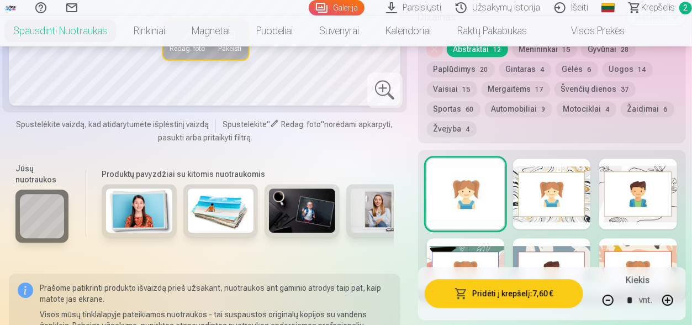
scroll to position [1479, 0]
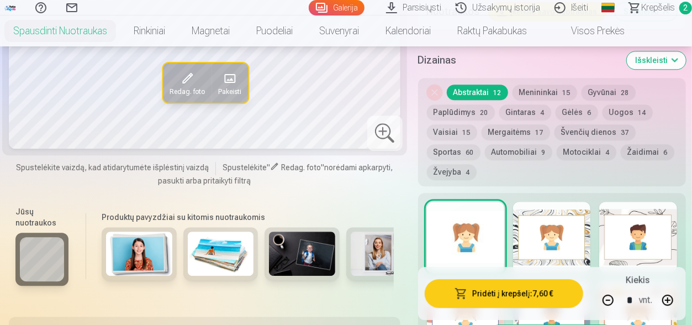
scroll to position [1434, 0]
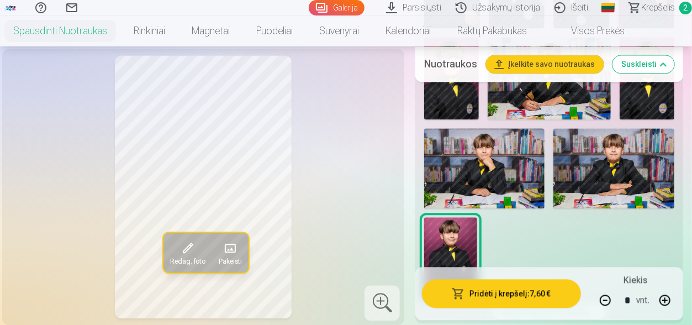
scroll to position [1141, 0]
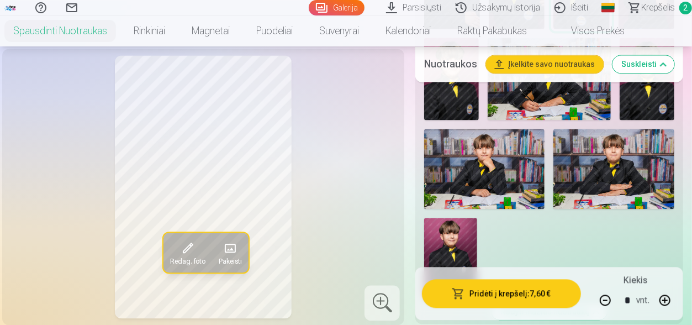
click at [479, 120] on img at bounding box center [451, 79] width 55 height 82
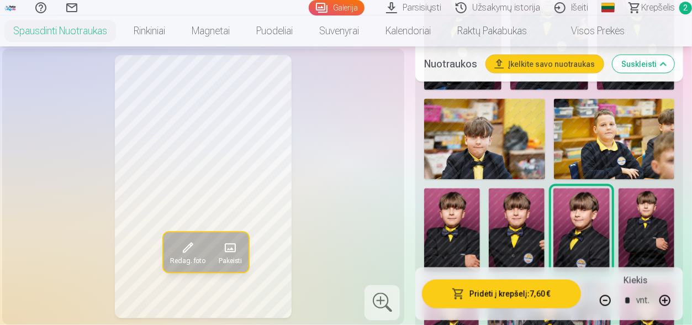
scroll to position [885, 0]
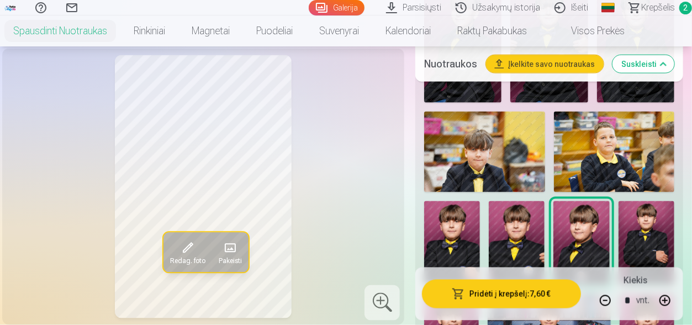
click at [597, 103] on img at bounding box center [635, 45] width 77 height 117
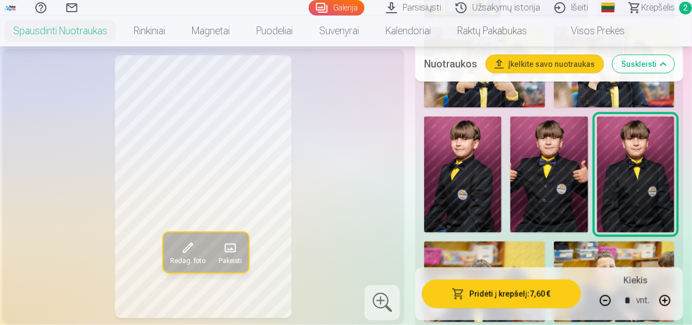
scroll to position [753, 0]
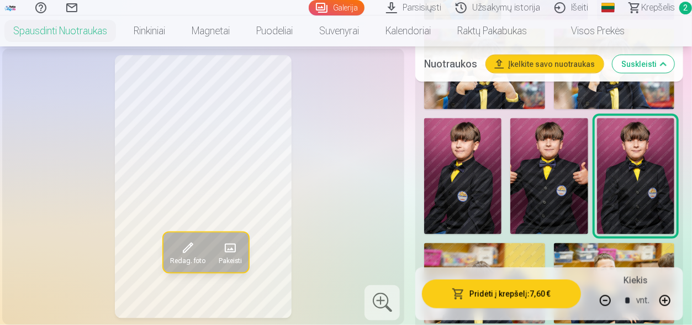
click at [501, 232] on img at bounding box center [462, 176] width 77 height 117
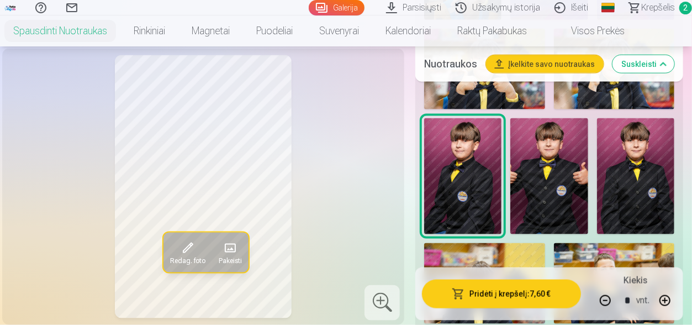
click at [545, 109] on img at bounding box center [484, 69] width 121 height 81
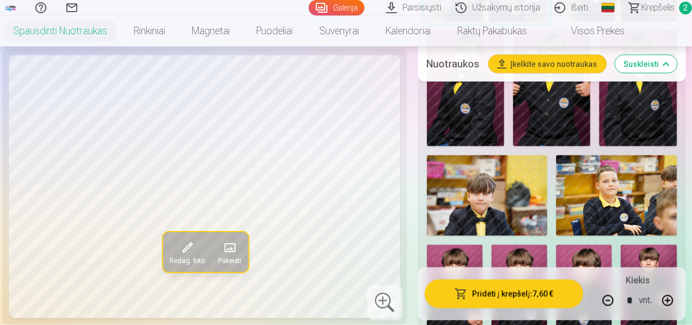
scroll to position [841, 0]
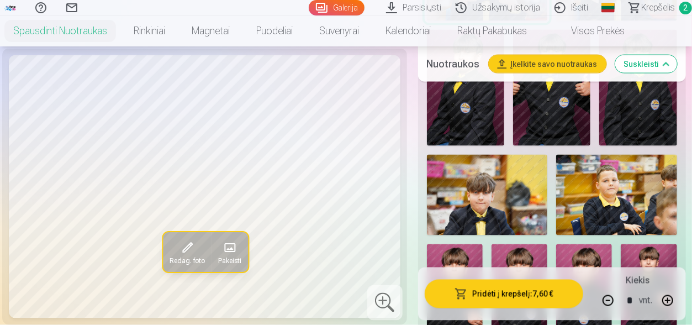
click at [504, 146] on img at bounding box center [465, 88] width 77 height 117
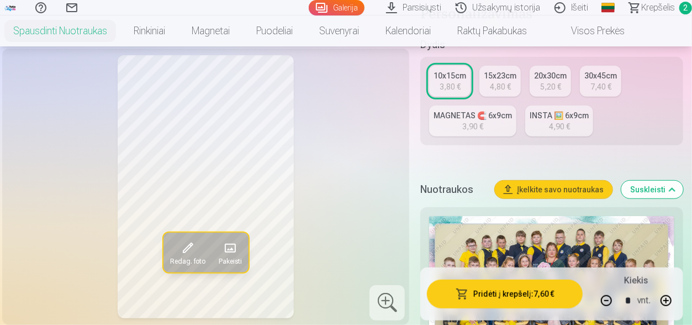
scroll to position [261, 0]
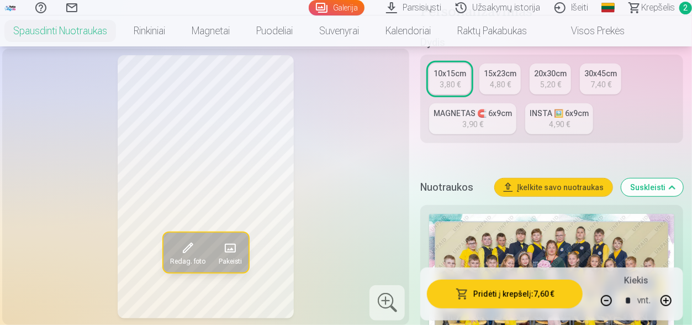
click at [603, 303] on button "button" at bounding box center [606, 300] width 27 height 27
type input "*"
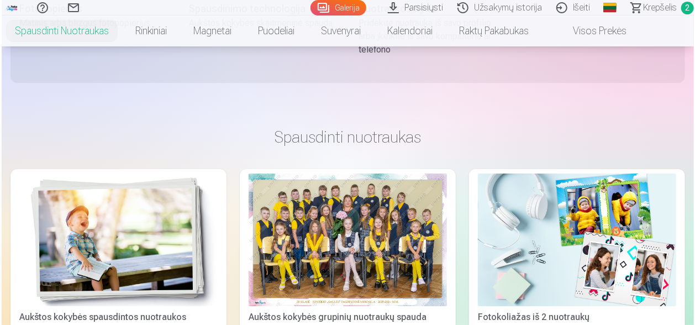
scroll to position [1934, 0]
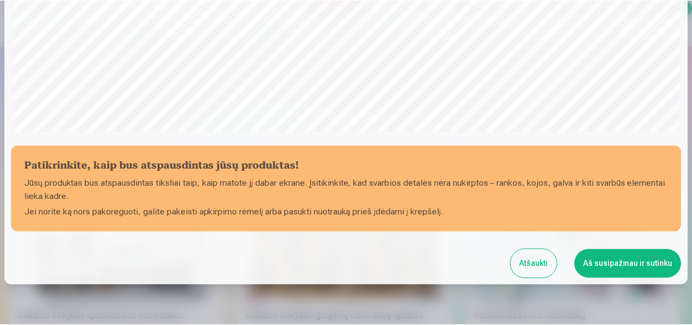
scroll to position [425, 0]
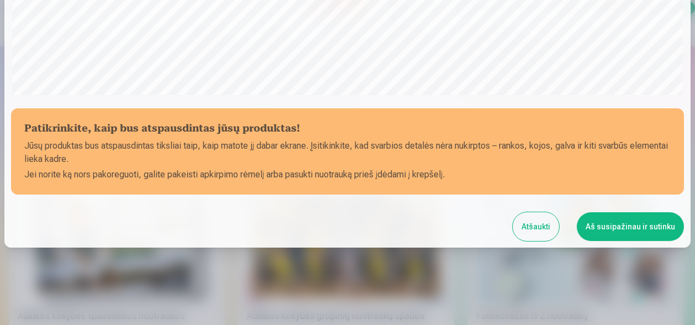
click at [605, 230] on button "Aš susipažinau ir sutinku" at bounding box center [629, 226] width 107 height 29
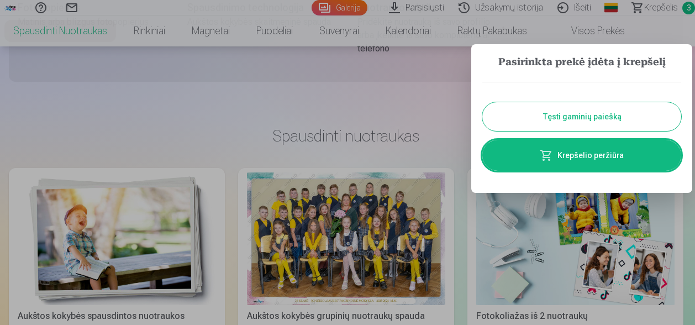
click at [617, 113] on button "Tęsti gaminių paiešką" at bounding box center [581, 116] width 199 height 29
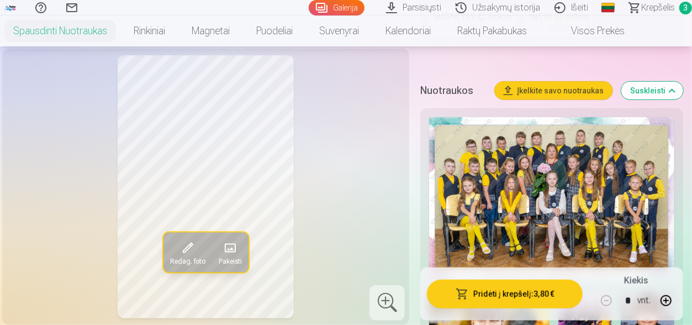
scroll to position [331, 0]
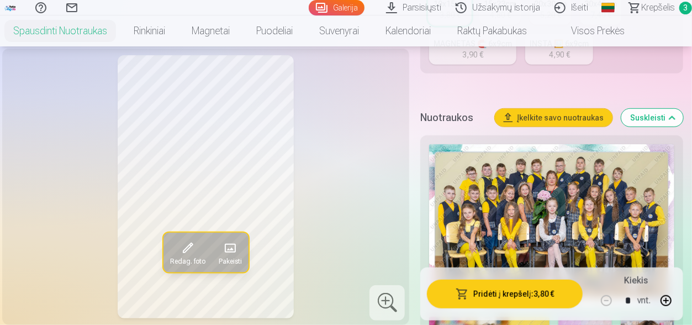
click at [658, 6] on span "Krepšelis" at bounding box center [658, 7] width 34 height 13
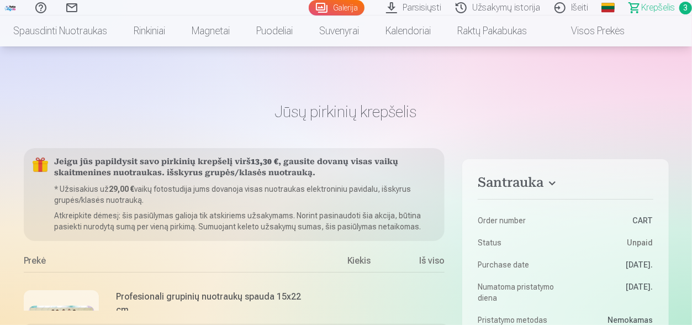
scroll to position [107, 0]
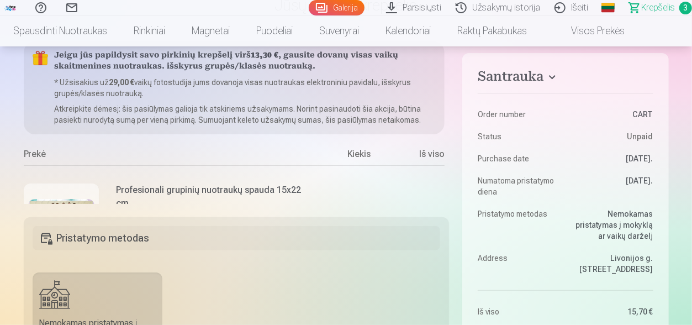
click at [383, 158] on div "Kiekis" at bounding box center [358, 156] width 83 height 18
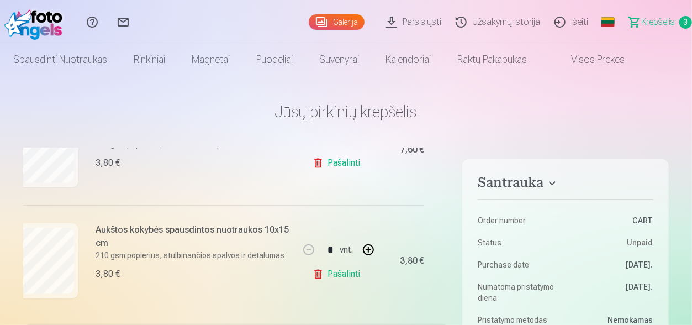
scroll to position [296, 21]
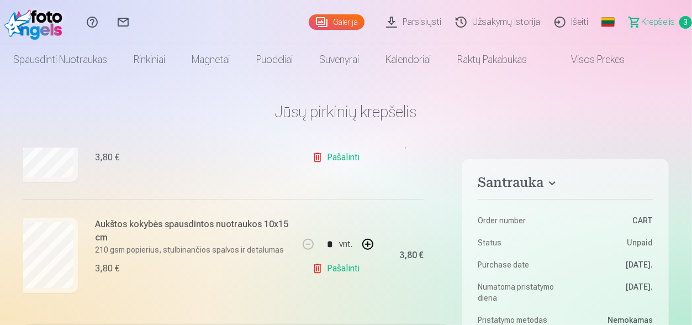
click at [315, 262] on link "Pašalinti" at bounding box center [338, 268] width 52 height 22
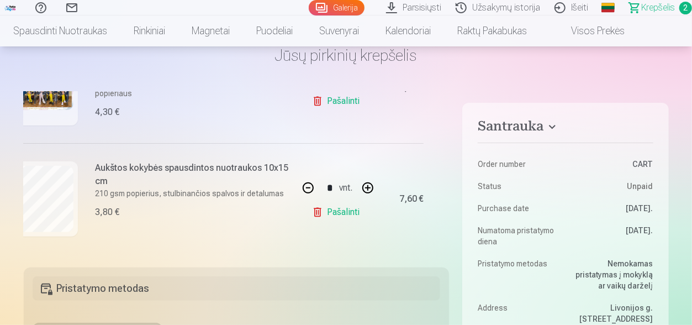
scroll to position [0, 0]
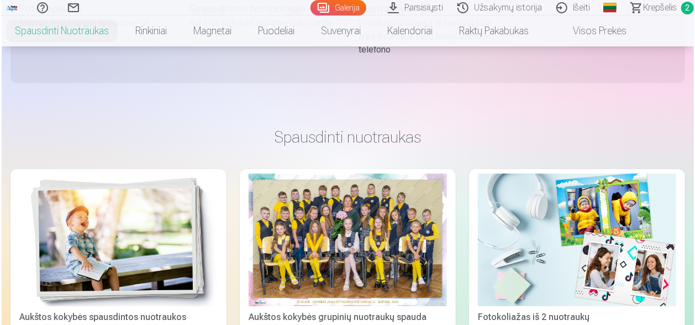
scroll to position [1931, 0]
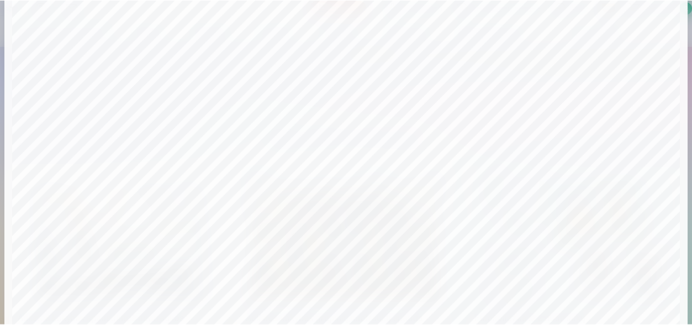
scroll to position [425, 0]
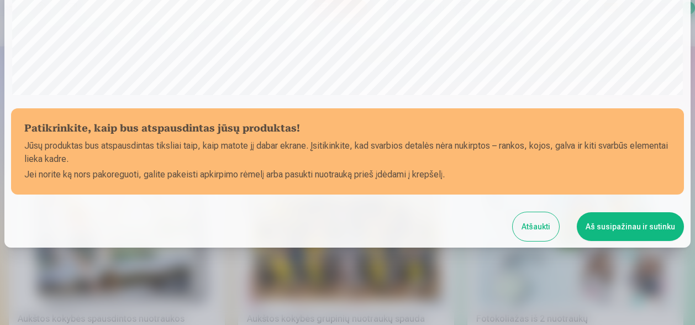
click at [604, 224] on button "Aš susipažinau ir sutinku" at bounding box center [629, 226] width 107 height 29
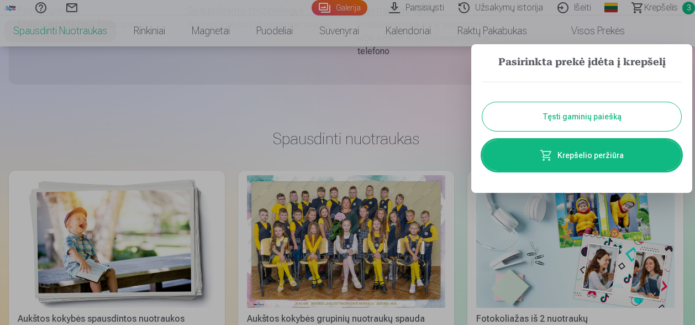
click at [612, 115] on button "Tęsti gaminių paiešką" at bounding box center [581, 116] width 199 height 29
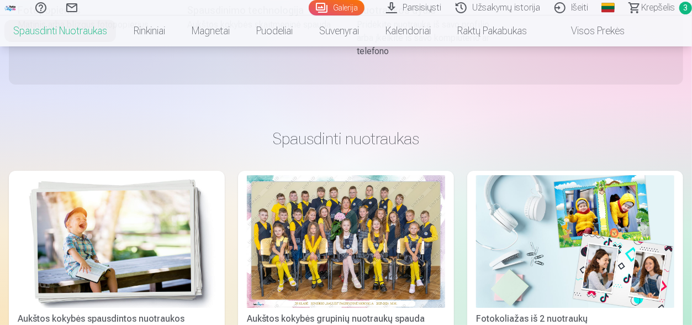
click at [650, 3] on span "Krepšelis" at bounding box center [658, 7] width 34 height 13
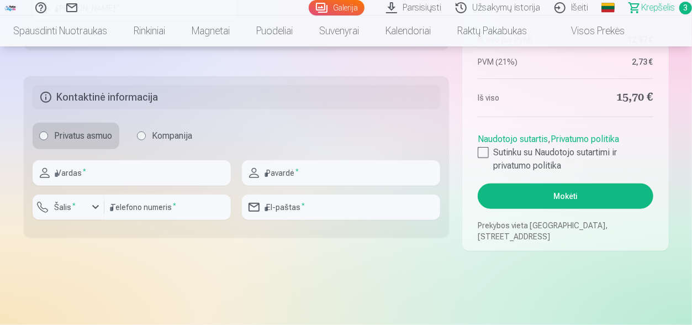
scroll to position [559, 0]
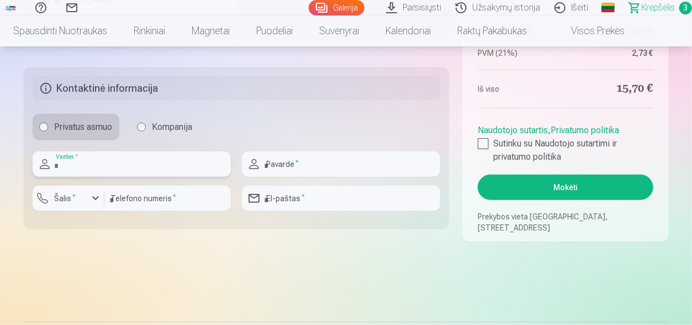
click at [167, 172] on input "text" at bounding box center [132, 163] width 198 height 25
type input "*******"
type input "********"
type input "*********"
type input "**********"
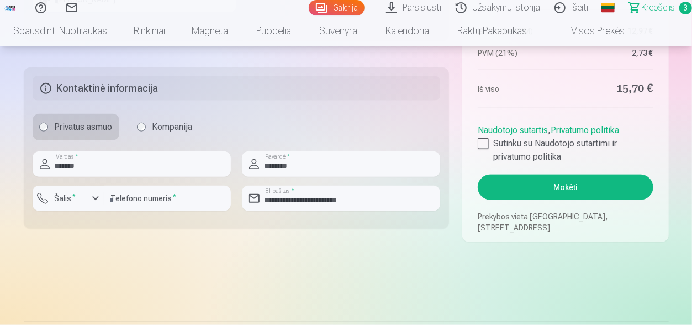
click at [493, 135] on link "Naudotojo sutartis" at bounding box center [513, 130] width 70 height 10
click at [481, 141] on div at bounding box center [483, 143] width 11 height 11
click at [530, 190] on button "Mokėti" at bounding box center [565, 186] width 175 height 25
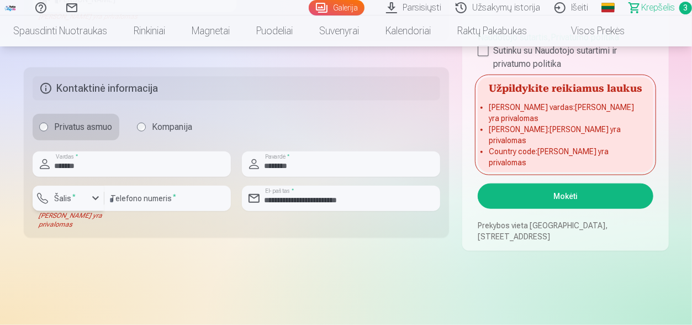
click at [97, 197] on div "button" at bounding box center [95, 198] width 13 height 13
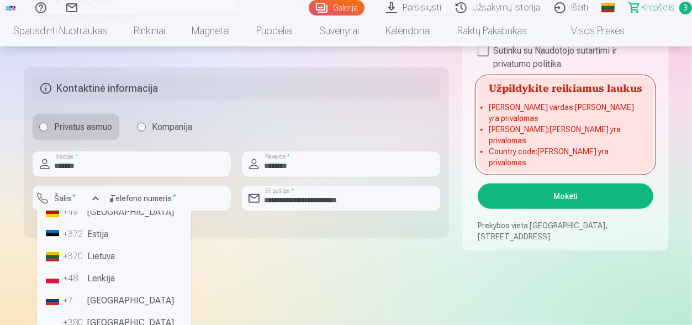
scroll to position [62, 0]
click at [76, 261] on div "+370" at bounding box center [74, 255] width 22 height 13
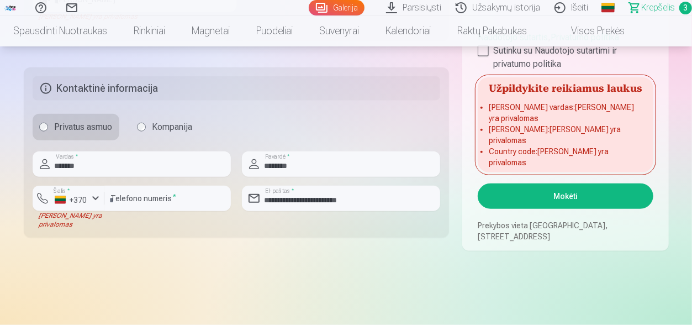
click at [523, 193] on button "Mokėti" at bounding box center [565, 195] width 175 height 25
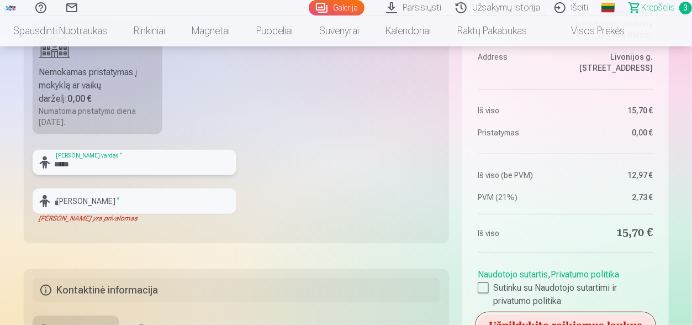
type input "*****"
click at [177, 205] on input "text" at bounding box center [135, 200] width 204 height 25
type input "********"
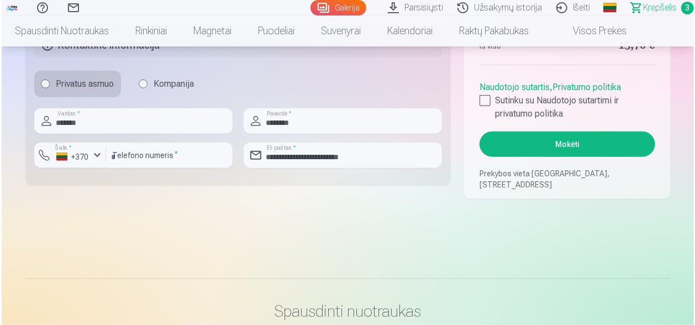
scroll to position [608, 0]
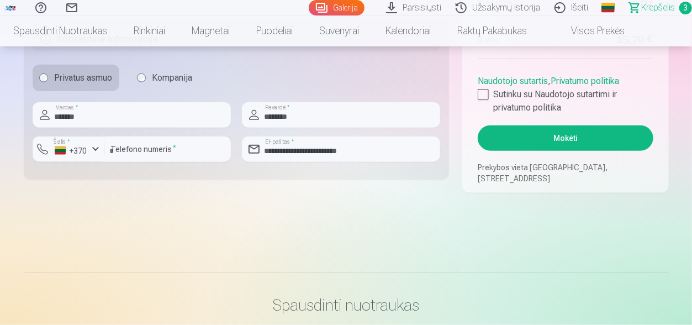
click at [599, 137] on button "Mokėti" at bounding box center [565, 137] width 175 height 25
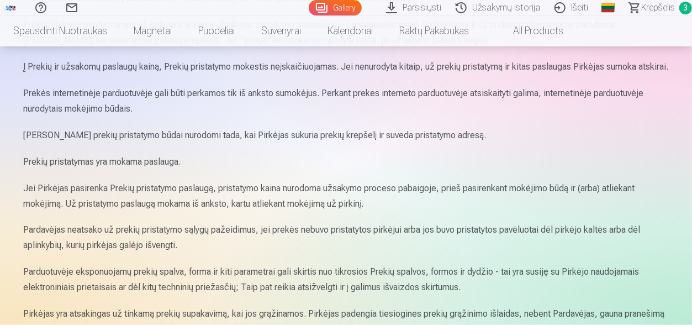
scroll to position [807, 0]
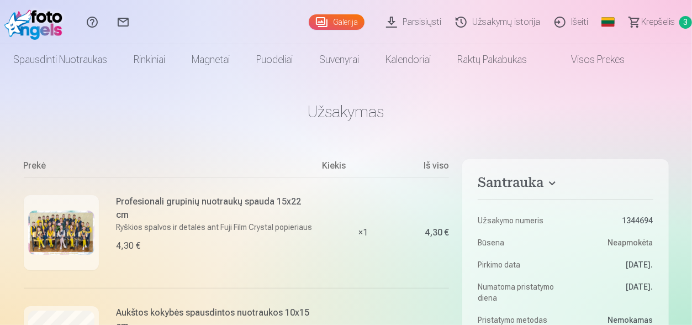
click at [642, 19] on span "Krepšelis" at bounding box center [658, 21] width 34 height 13
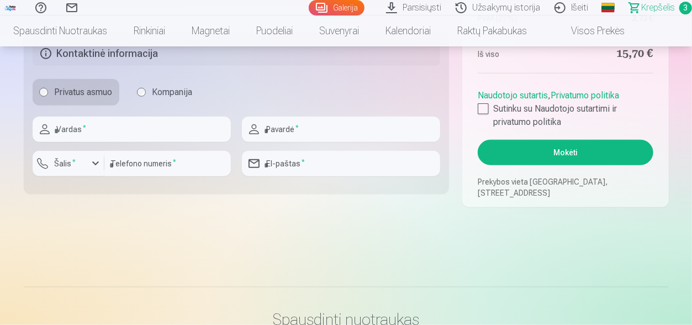
scroll to position [593, 0]
click at [480, 108] on div at bounding box center [483, 109] width 11 height 11
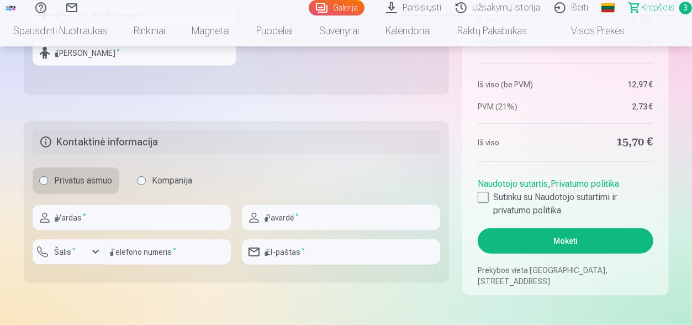
scroll to position [506, 0]
click at [84, 219] on input "text" at bounding box center [132, 216] width 198 height 25
click at [91, 223] on input "text" at bounding box center [132, 216] width 198 height 25
type input "*******"
type input "********"
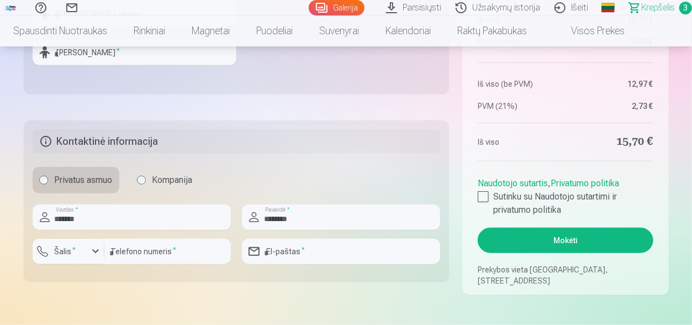
type input "*********"
type input "**********"
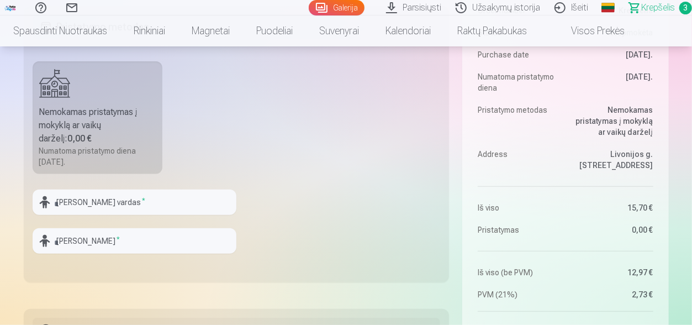
scroll to position [312, 0]
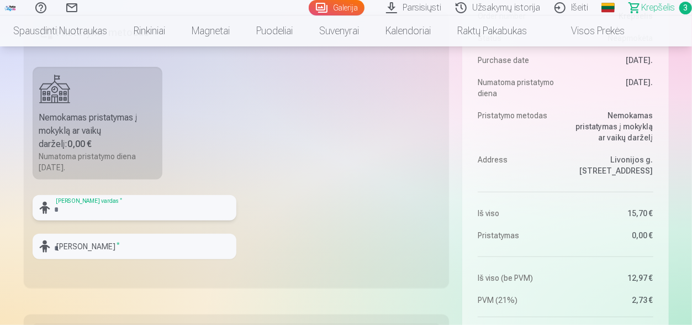
click at [73, 198] on input "text" at bounding box center [135, 207] width 204 height 25
type input "*****"
click at [70, 244] on input "text" at bounding box center [135, 246] width 204 height 25
type input "********"
click at [281, 262] on fieldset "Pristatymo metodas Nemokamas pristatymas į mokyklą ar vaikų darželį : 0,00 € Nu…" at bounding box center [237, 150] width 426 height 276
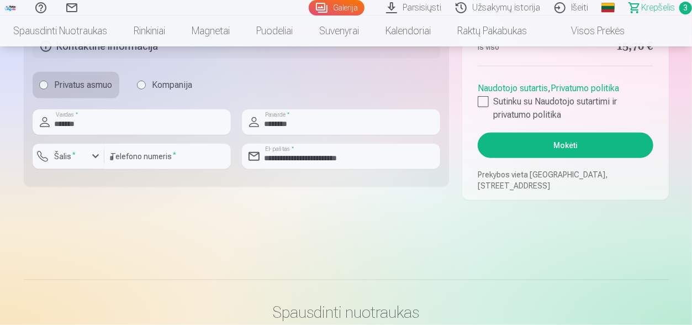
scroll to position [600, 0]
click at [560, 146] on button "Mokėti" at bounding box center [565, 145] width 175 height 25
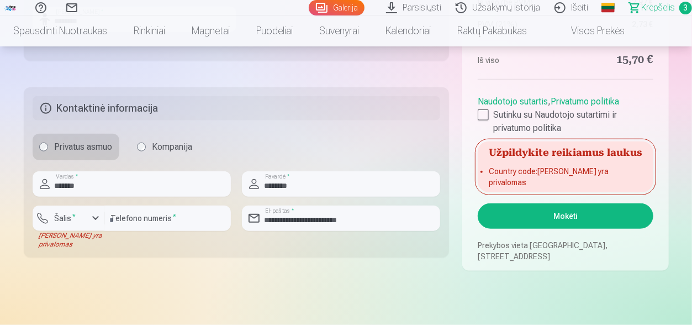
scroll to position [539, 0]
click at [94, 218] on div "button" at bounding box center [95, 217] width 13 height 13
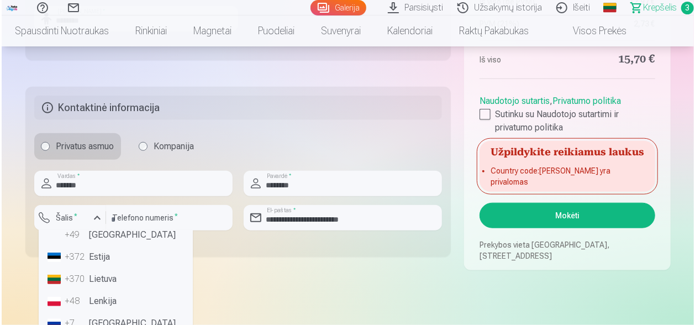
scroll to position [59, 0]
click at [96, 280] on li "+370 Lietuva" at bounding box center [113, 278] width 145 height 22
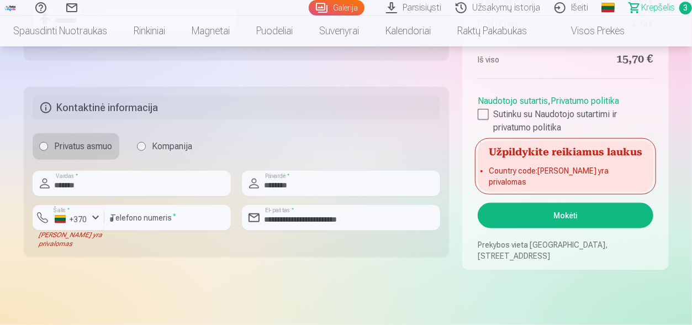
click at [556, 215] on button "Mokėti" at bounding box center [565, 215] width 175 height 25
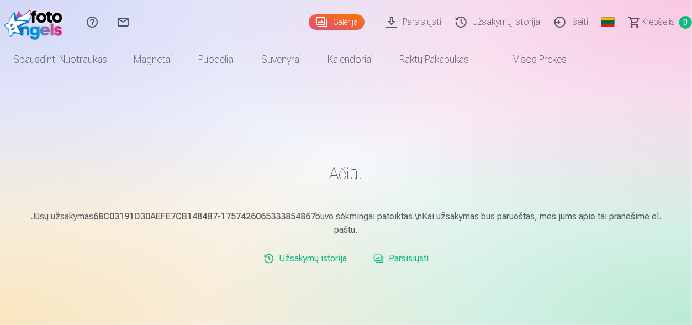
click at [653, 23] on span "Krepšelis" at bounding box center [658, 21] width 34 height 13
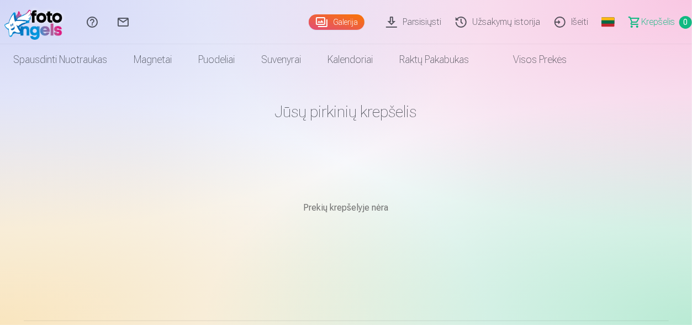
click at [348, 18] on link "Galerija" at bounding box center [337, 21] width 56 height 15
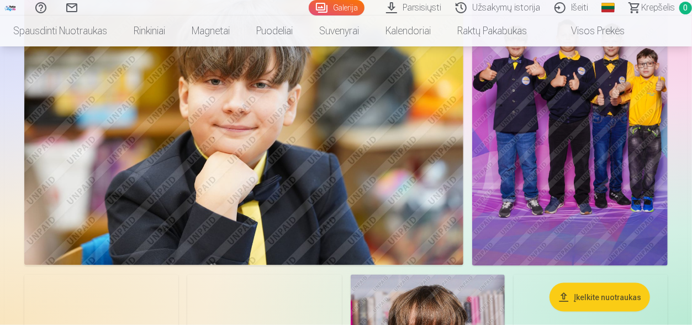
scroll to position [587, 0]
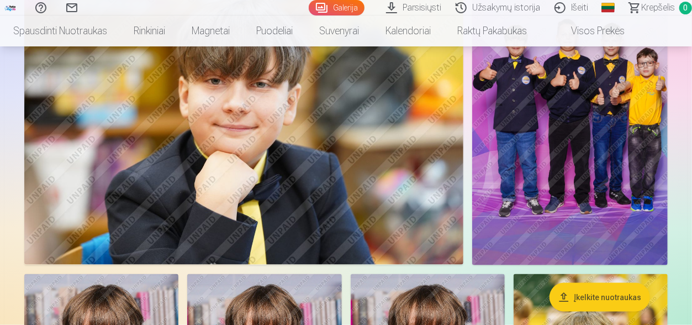
click at [659, 9] on span "Krepšelis" at bounding box center [658, 7] width 34 height 13
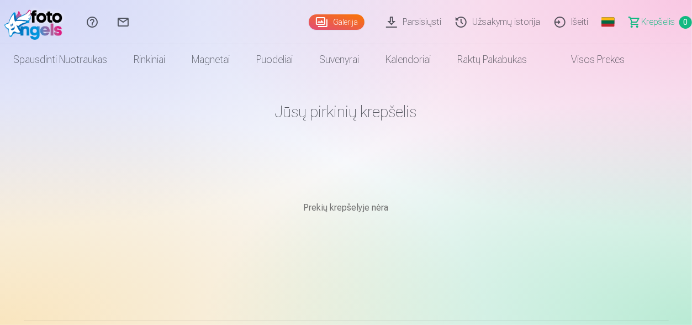
click at [347, 18] on link "Galerija" at bounding box center [337, 21] width 56 height 15
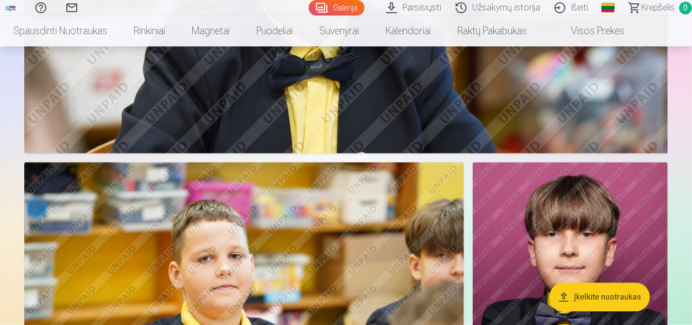
scroll to position [3083, 0]
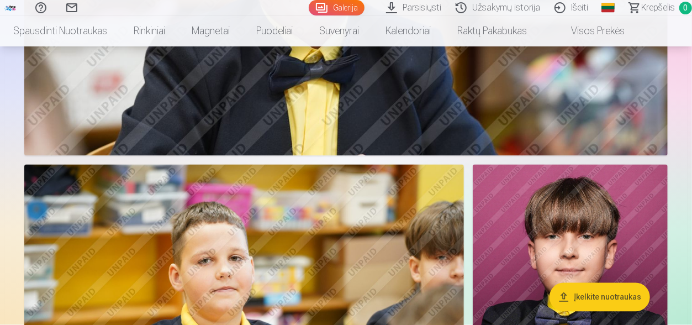
click at [581, 289] on button "Įkelkite nuotraukas" at bounding box center [599, 297] width 100 height 29
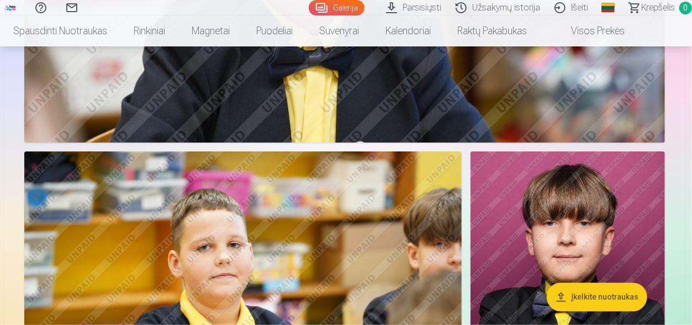
scroll to position [3093, 0]
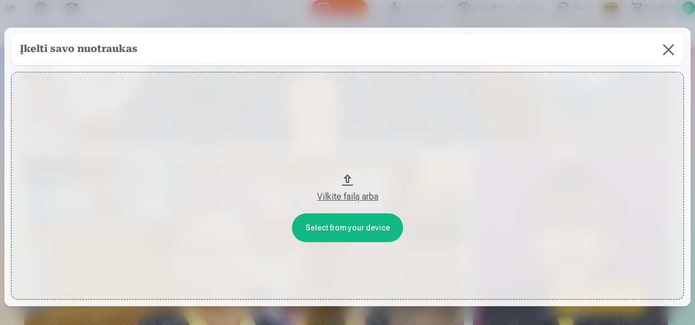
click at [361, 224] on button "Vilkite failą arba" at bounding box center [347, 185] width 673 height 227
click at [665, 50] on button at bounding box center [668, 49] width 31 height 31
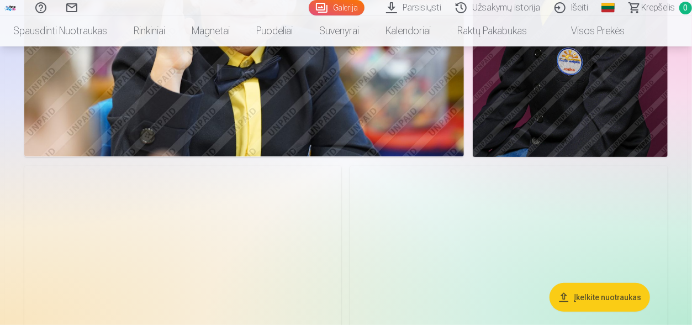
scroll to position [2159, 0]
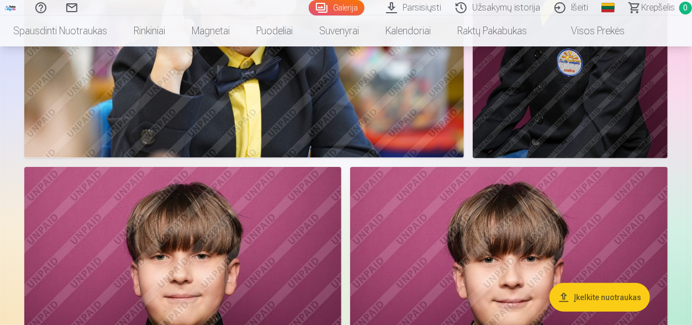
click at [426, 5] on link "Parsisiųsti" at bounding box center [415, 7] width 70 height 15
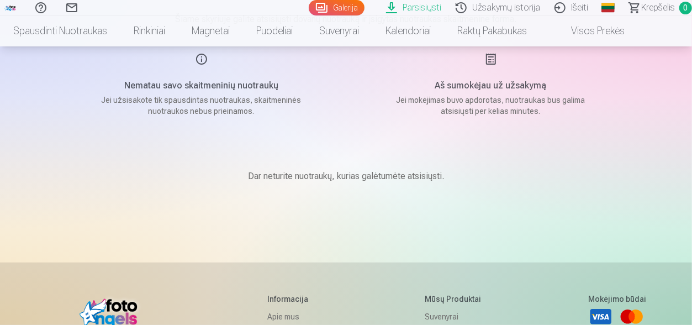
scroll to position [135, 0]
click at [499, 6] on link "Užsakymų istorija" at bounding box center [499, 7] width 99 height 15
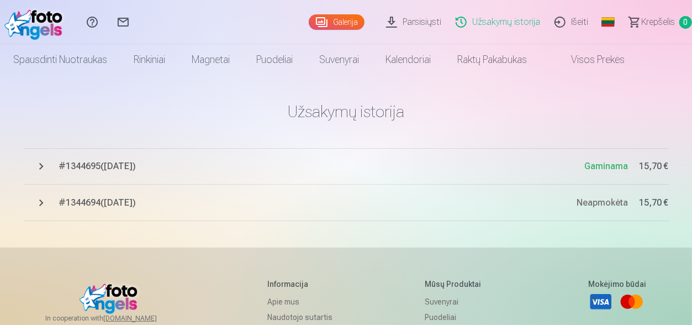
click at [119, 24] on link "Susisiekite su mumis" at bounding box center [123, 22] width 31 height 44
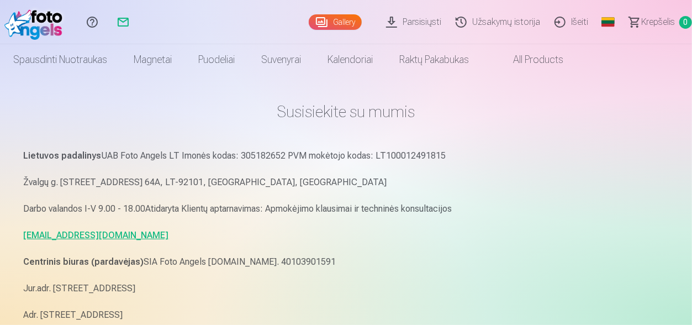
click at [343, 20] on link "Gallery" at bounding box center [335, 21] width 53 height 15
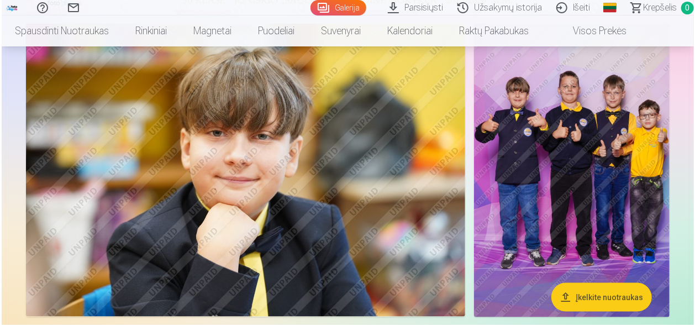
scroll to position [536, 0]
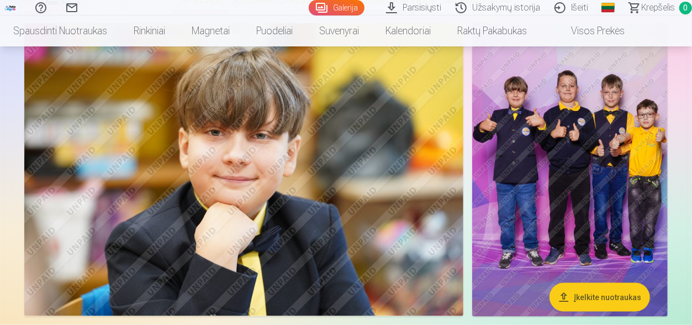
click at [278, 162] on img at bounding box center [243, 169] width 439 height 293
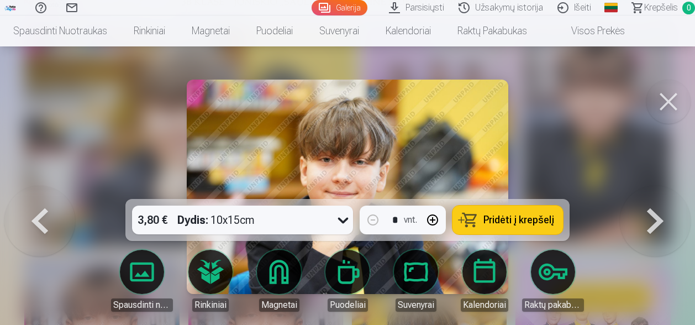
click at [497, 223] on span "Pridėti į krepšelį" at bounding box center [518, 220] width 71 height 10
click at [660, 10] on span "Krepšelis" at bounding box center [661, 7] width 34 height 13
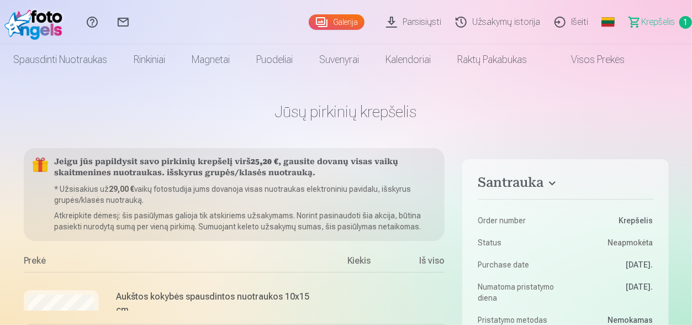
scroll to position [75, 0]
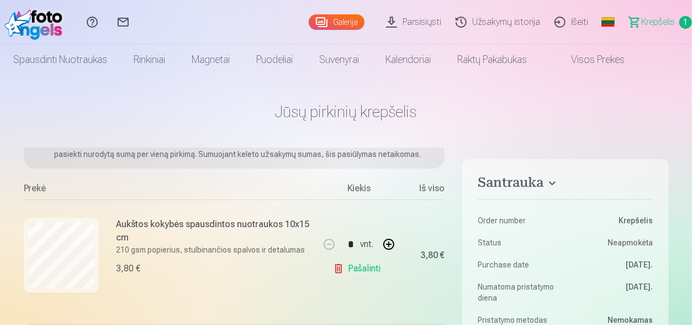
click at [385, 242] on button "button" at bounding box center [388, 244] width 27 height 27
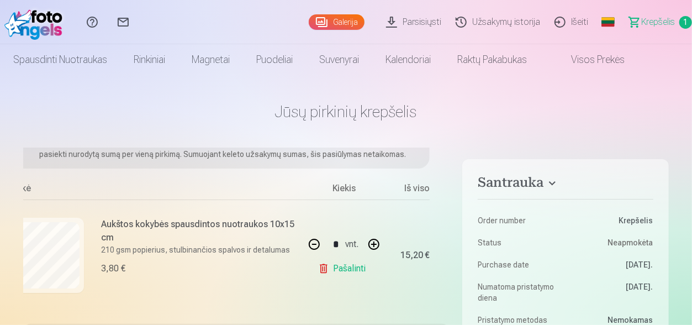
scroll to position [75, 16]
click at [364, 239] on button "button" at bounding box center [372, 244] width 27 height 27
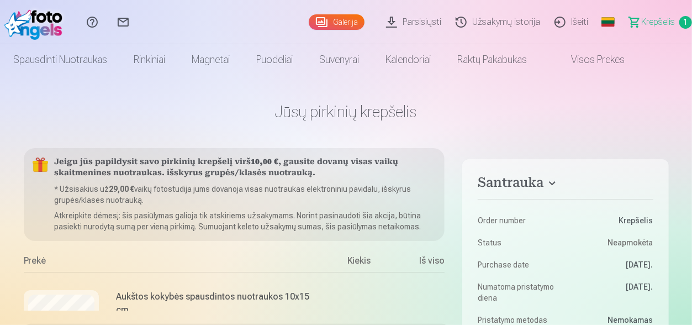
scroll to position [75, 0]
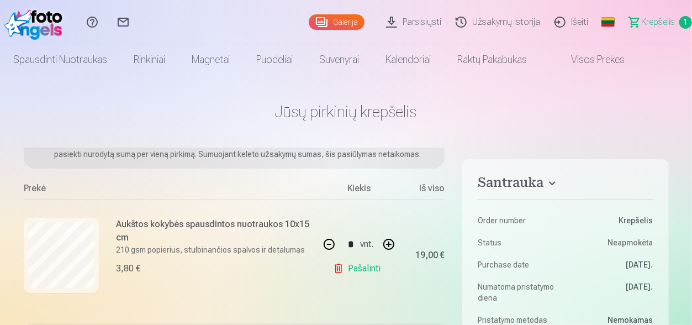
click at [393, 241] on button "button" at bounding box center [388, 244] width 27 height 27
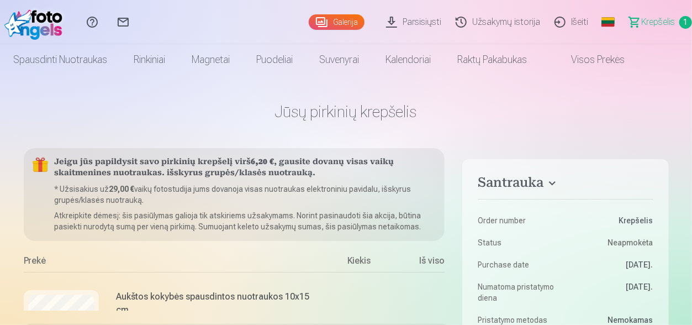
click at [187, 179] on div "Jeigu jūs papildysit savo pirkinių krepšelį virš 6,20 € , gausite dovanų visas …" at bounding box center [234, 194] width 421 height 93
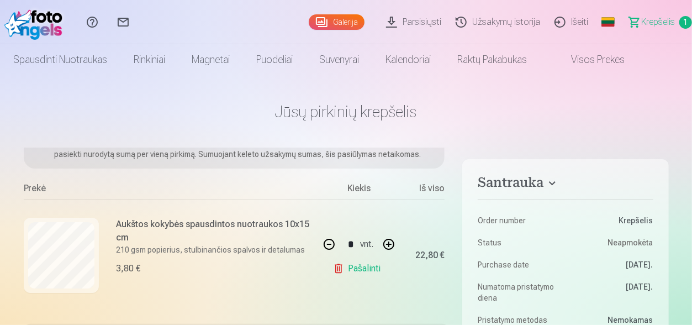
click at [327, 240] on button "button" at bounding box center [329, 244] width 27 height 27
type input "*"
